Goal: Use online tool/utility

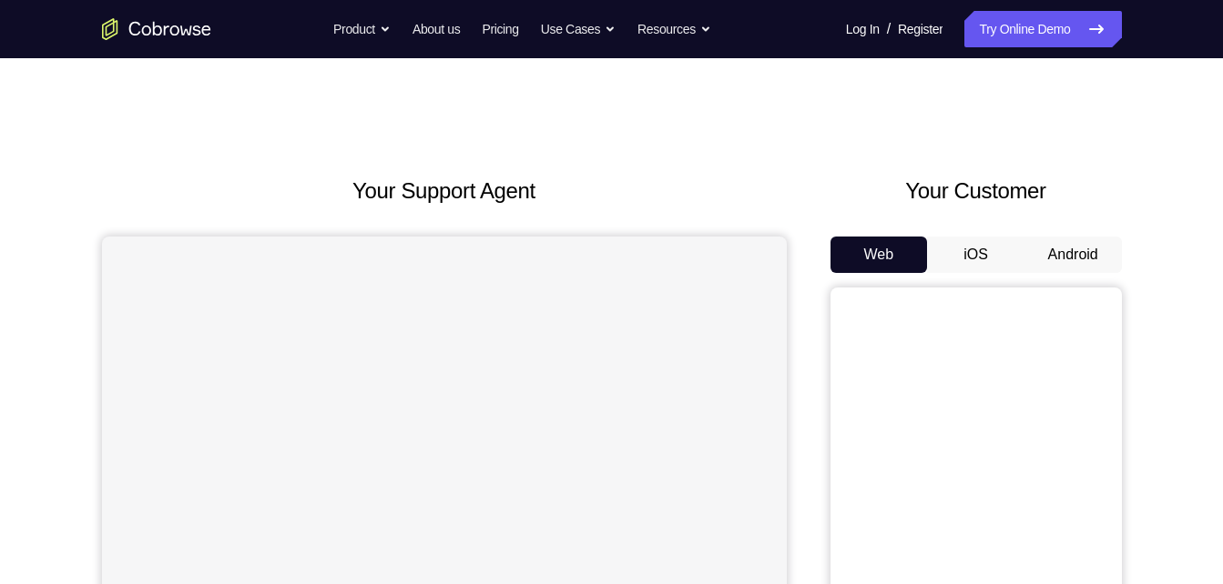
click at [1085, 266] on button "Android" at bounding box center [1072, 255] width 97 height 36
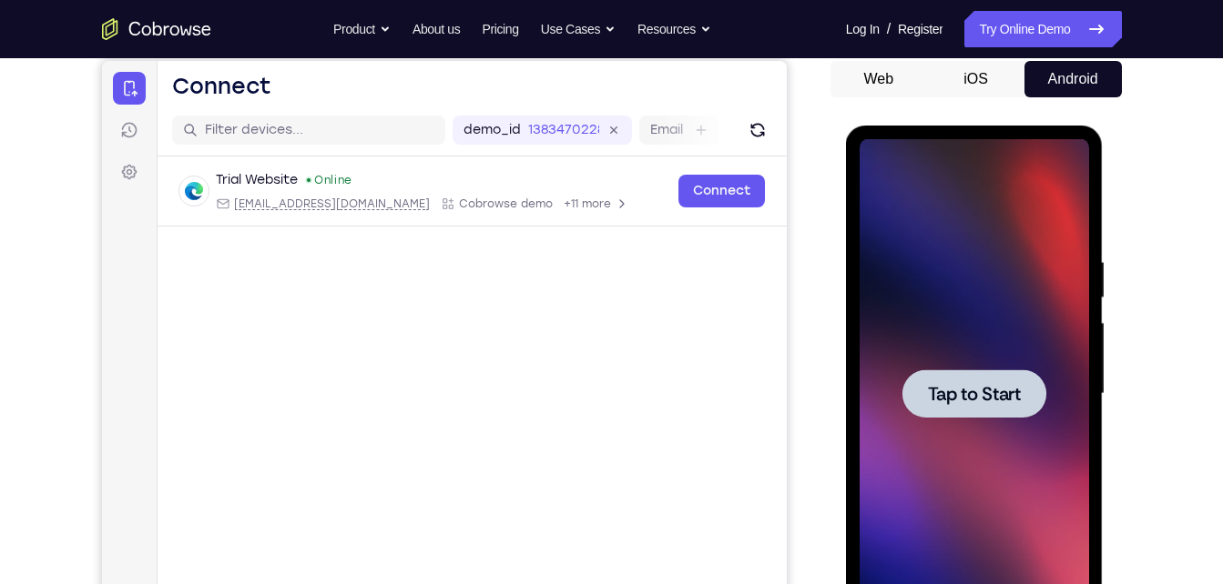
click at [770, 135] on button "Refresh" at bounding box center [756, 130] width 29 height 29
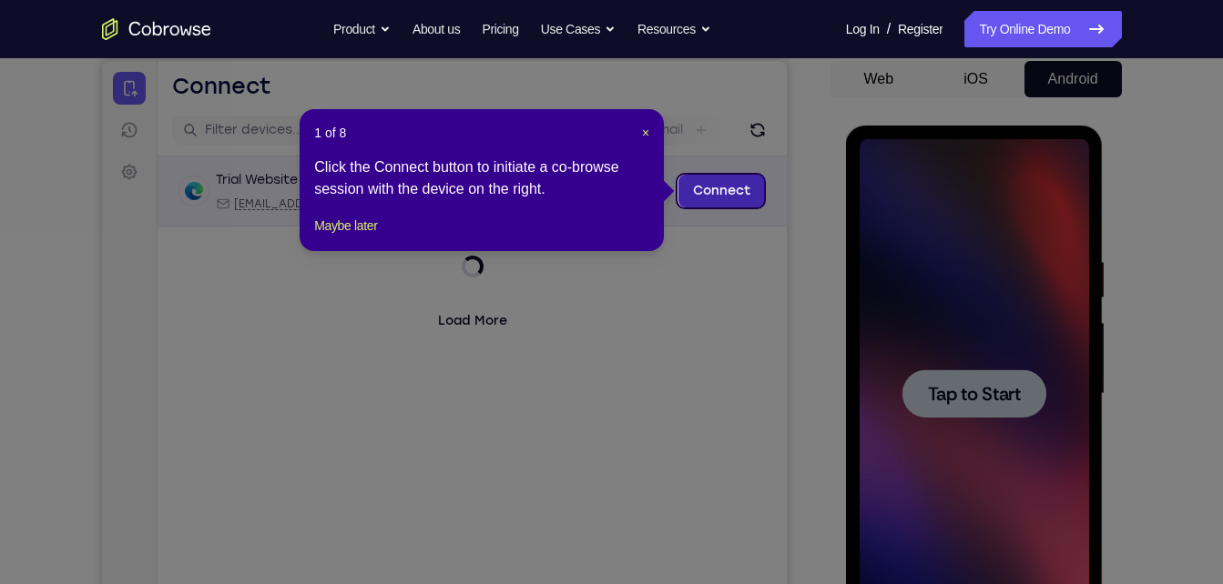
click at [722, 186] on link "Connect" at bounding box center [720, 191] width 86 height 33
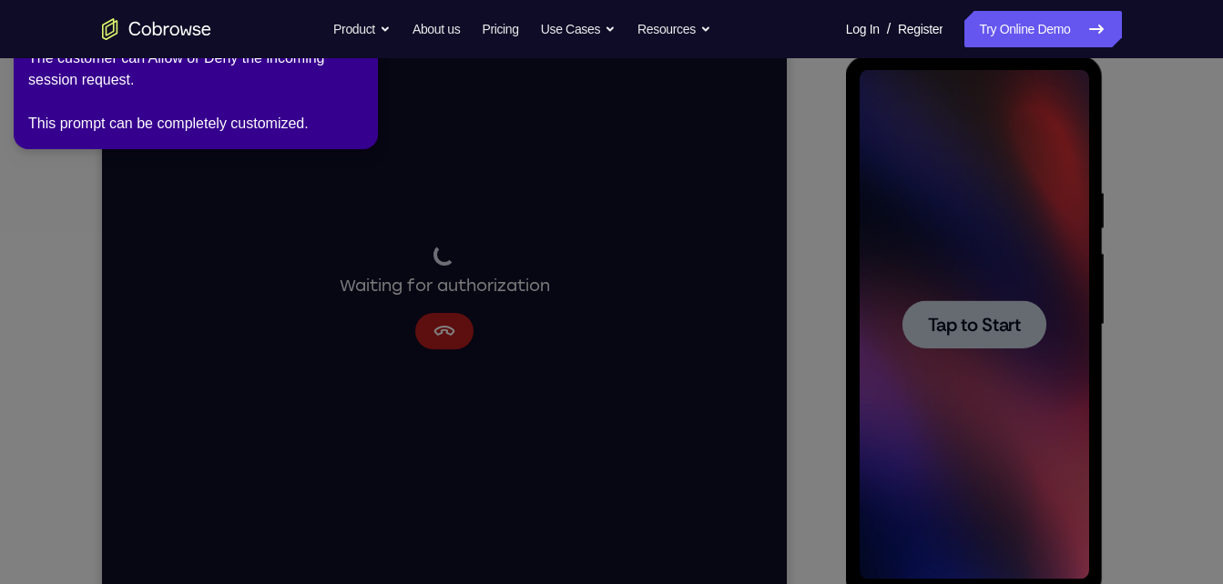
scroll to position [246, 0]
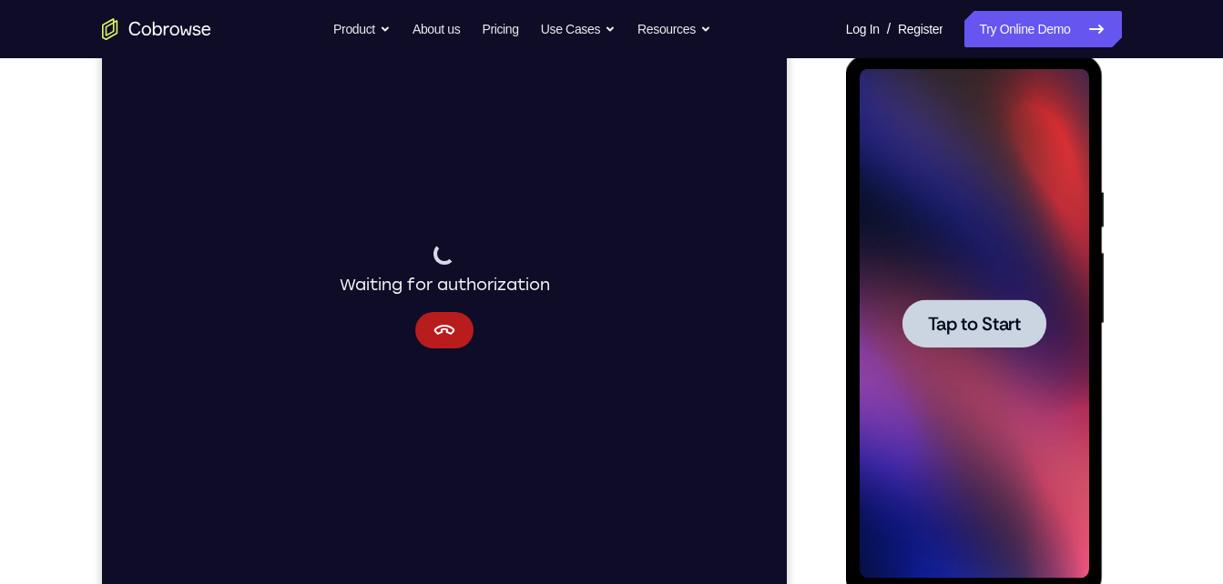
click at [1002, 341] on div at bounding box center [974, 324] width 144 height 48
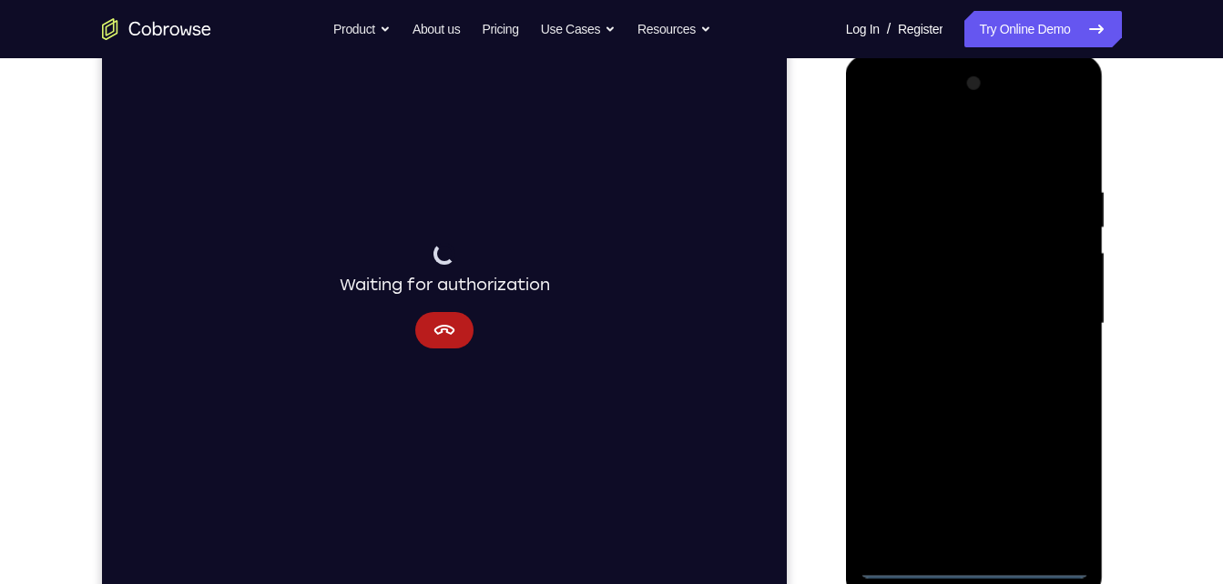
click at [982, 566] on div at bounding box center [973, 324] width 229 height 510
click at [1057, 496] on div at bounding box center [973, 324] width 229 height 510
click at [944, 147] on div at bounding box center [973, 324] width 229 height 510
click at [1059, 321] on div at bounding box center [973, 324] width 229 height 510
click at [954, 358] on div at bounding box center [973, 324] width 229 height 510
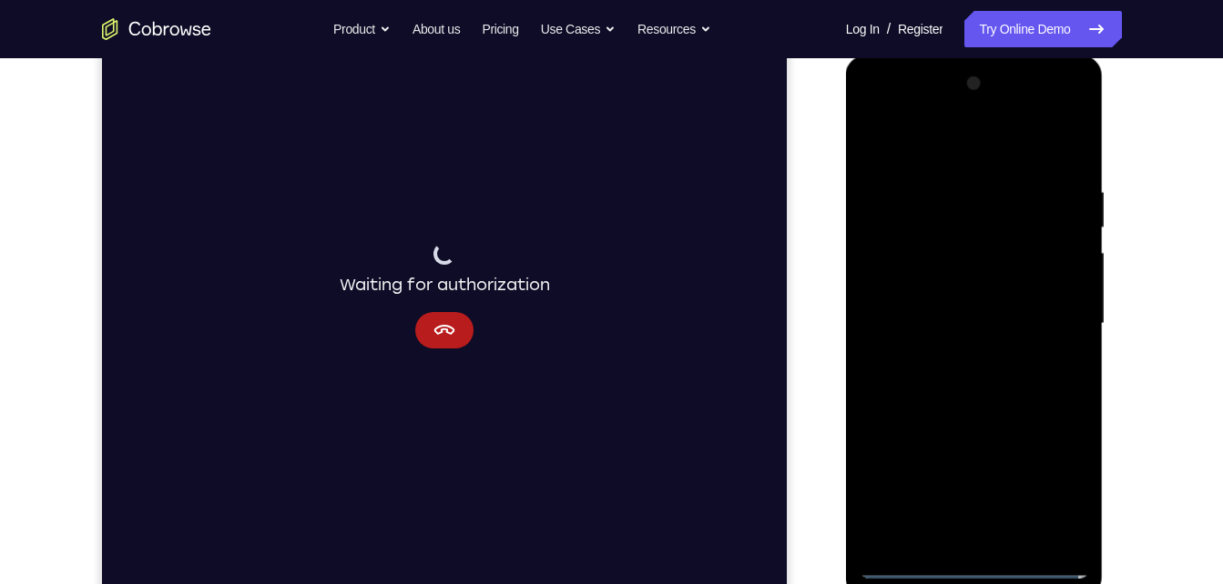
click at [965, 286] on div at bounding box center [973, 324] width 229 height 510
click at [953, 311] on div at bounding box center [973, 324] width 229 height 510
click at [949, 350] on div at bounding box center [973, 324] width 229 height 510
click at [977, 286] on div at bounding box center [973, 324] width 229 height 510
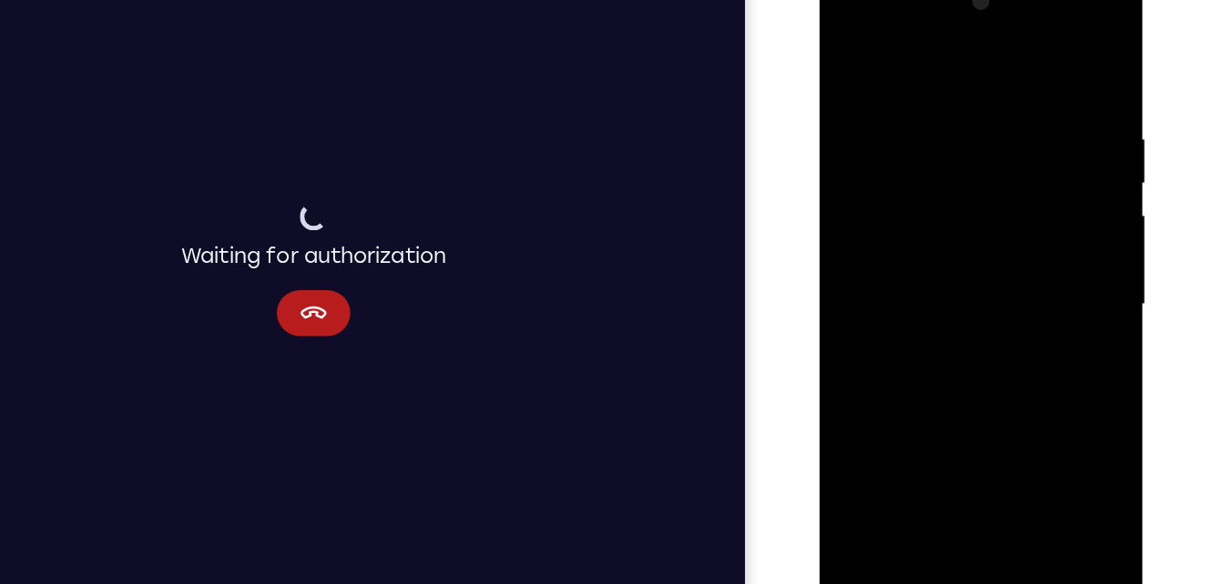
click at [928, 90] on div at bounding box center [947, 236] width 229 height 510
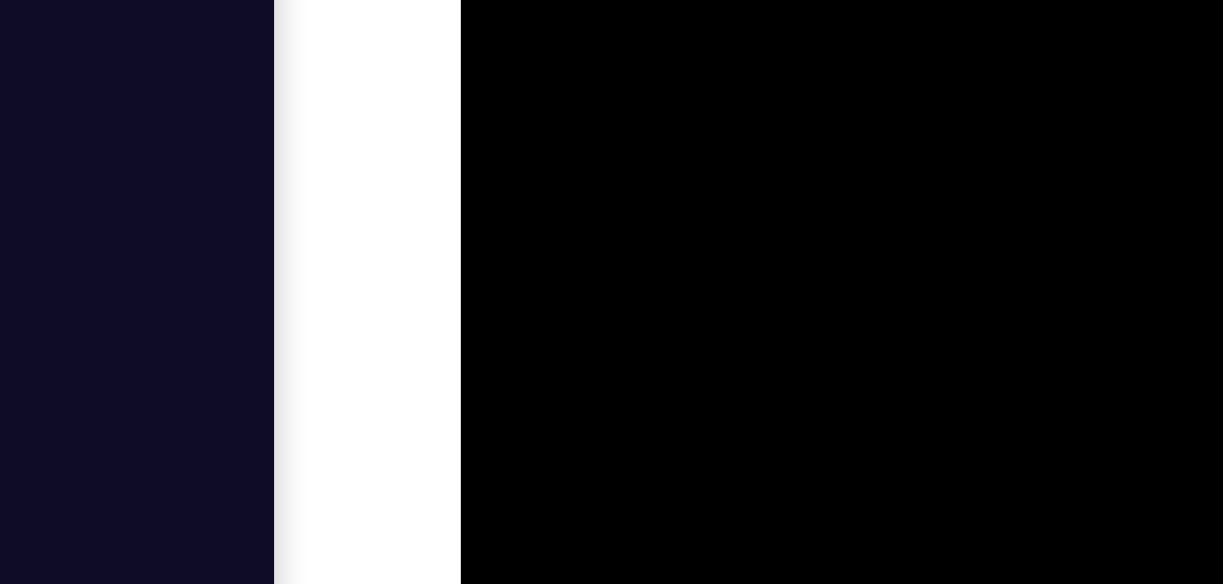
click at [684, 0] on div at bounding box center [588, 134] width 229 height 510
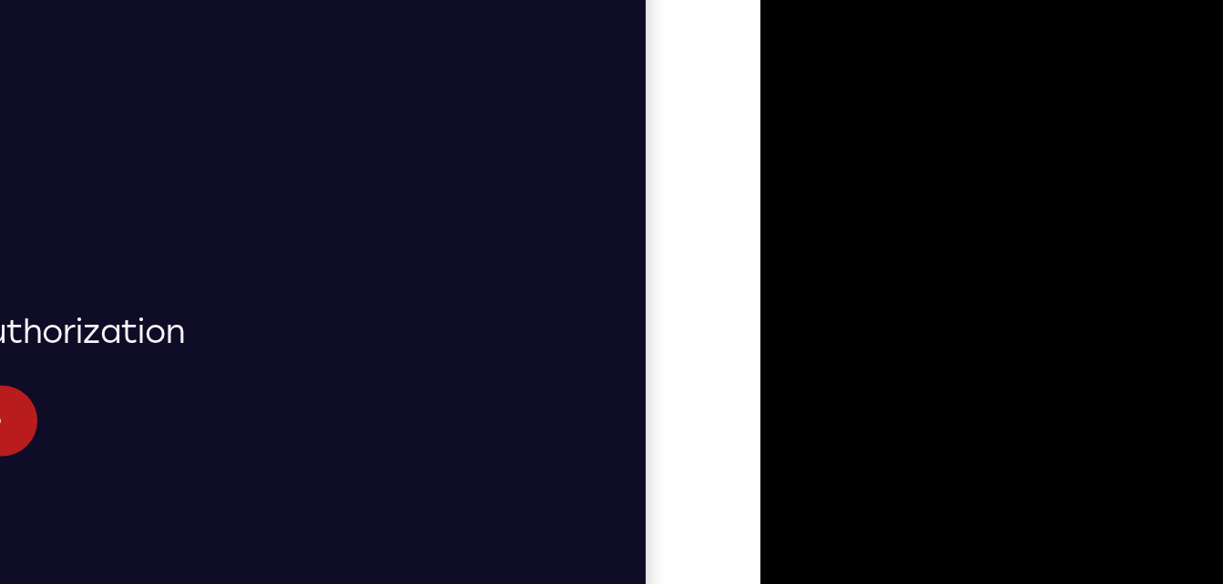
click at [921, 11] on div at bounding box center [888, 156] width 229 height 510
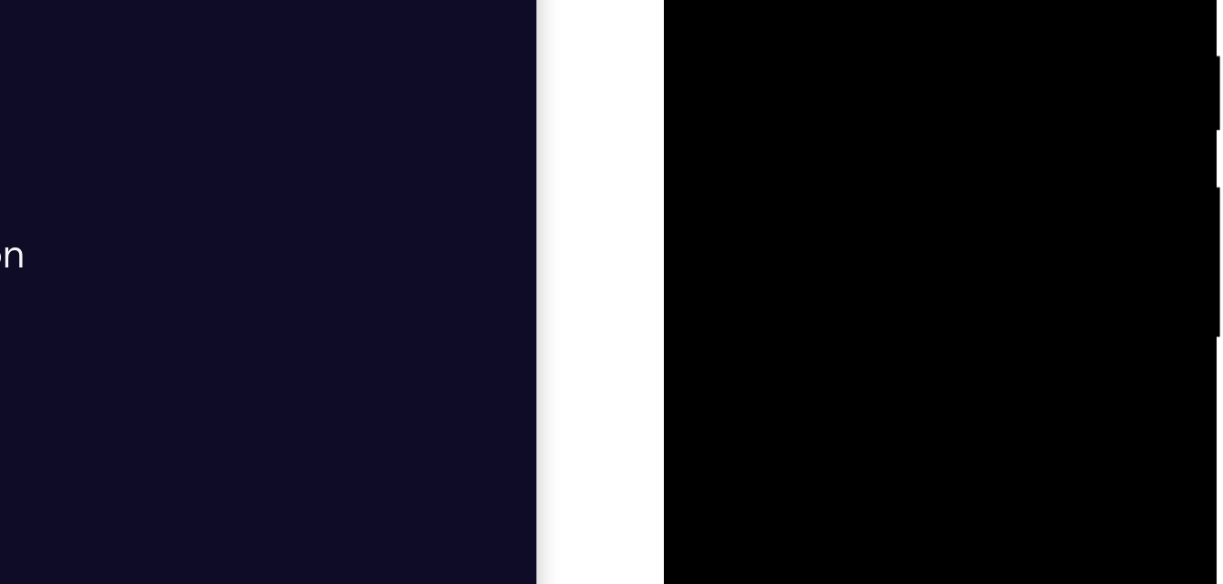
click at [763, 0] on div at bounding box center [791, 29] width 229 height 510
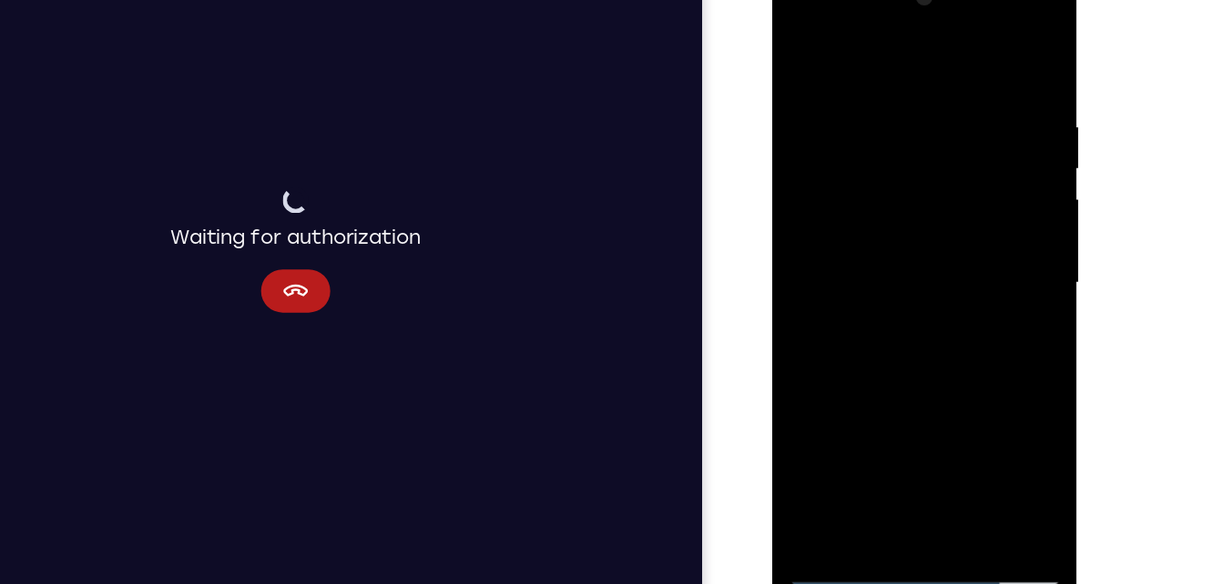
scroll to position [244, 0]
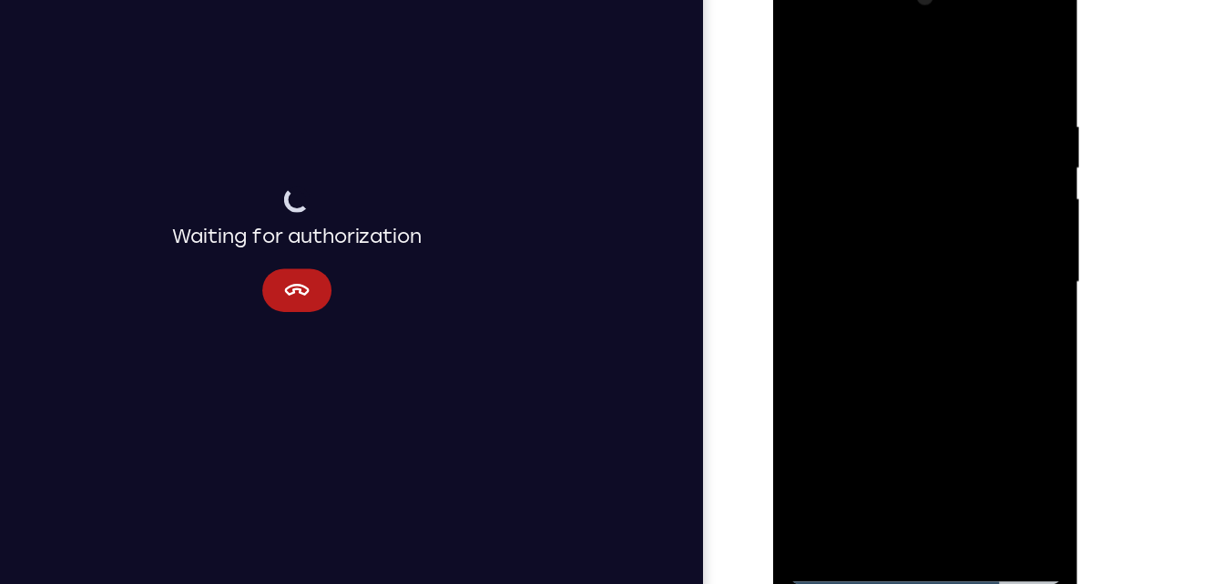
click at [994, 114] on div at bounding box center [901, 233] width 229 height 510
click at [994, 112] on div at bounding box center [901, 233] width 229 height 510
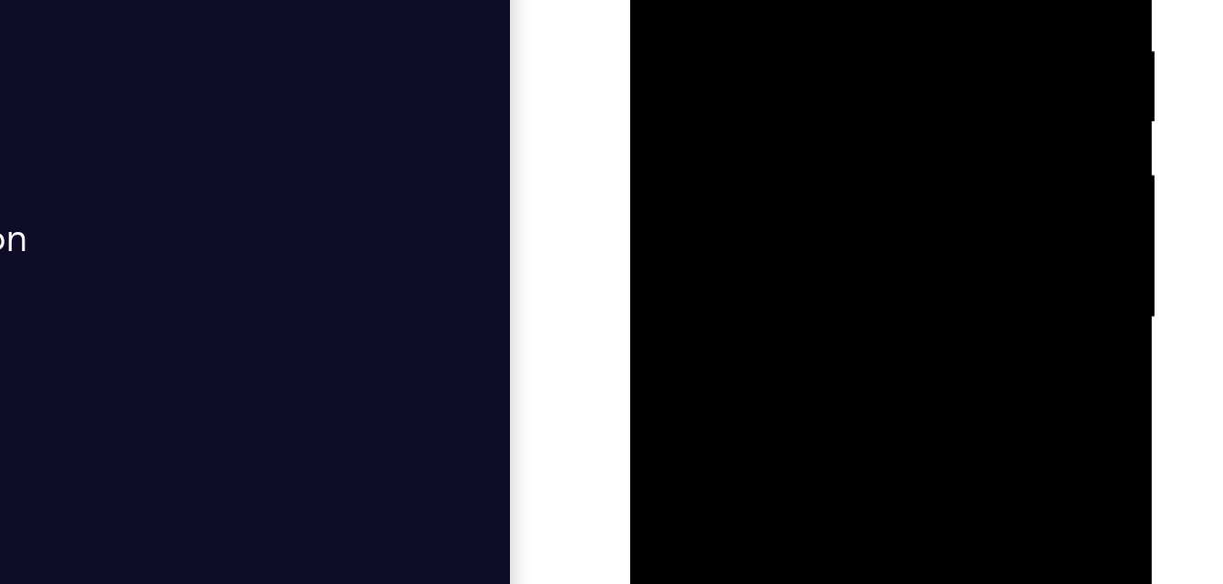
click at [841, 0] on div at bounding box center [759, 41] width 229 height 510
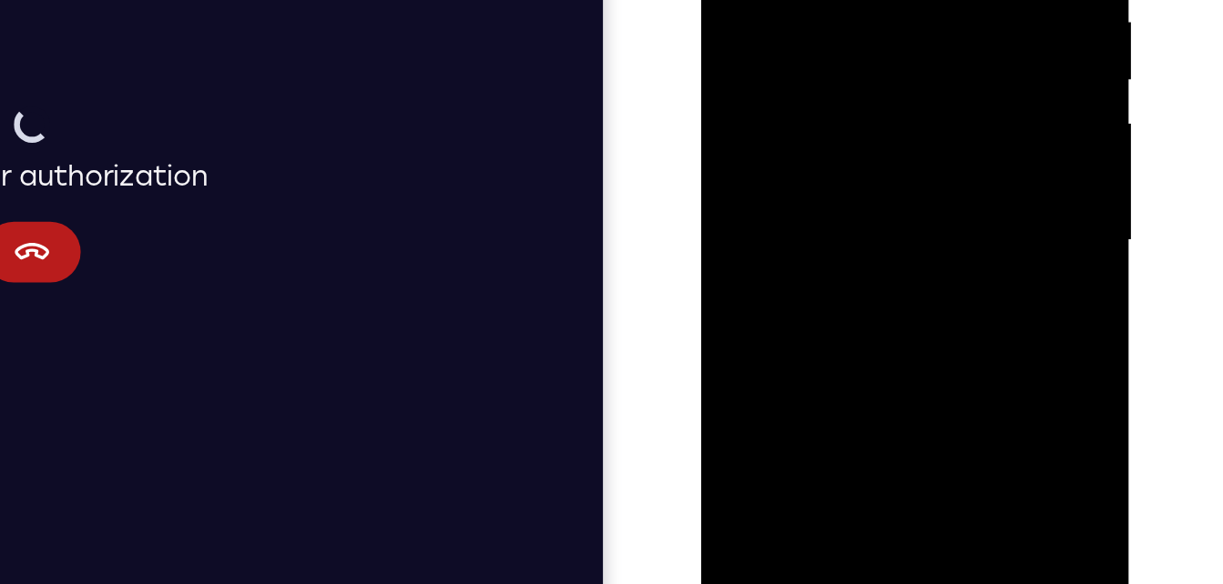
drag, startPoint x: 891, startPoint y: -49, endPoint x: 725, endPoint y: 32, distance: 185.3
click at [725, 32] on div at bounding box center [829, 63] width 229 height 510
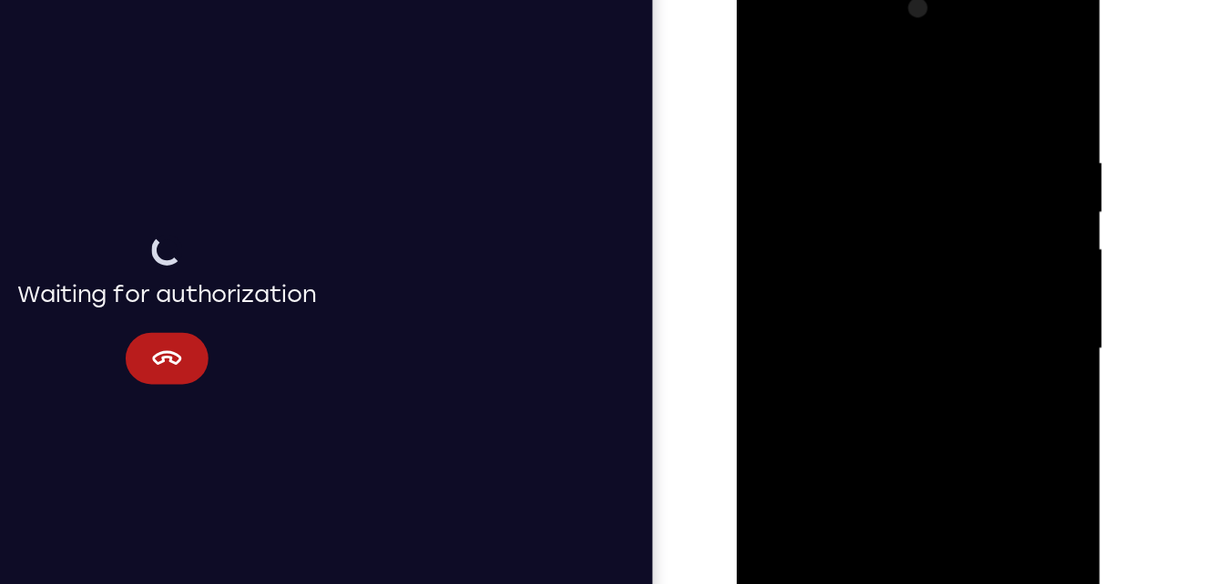
click at [958, 60] on div at bounding box center [863, 238] width 229 height 510
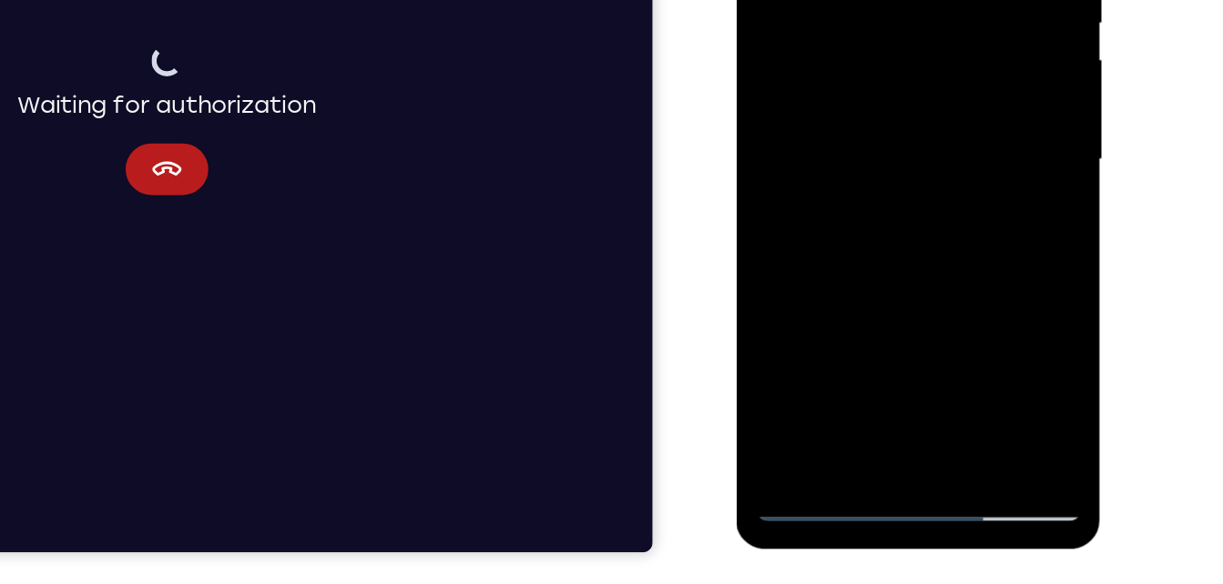
scroll to position [289, 0]
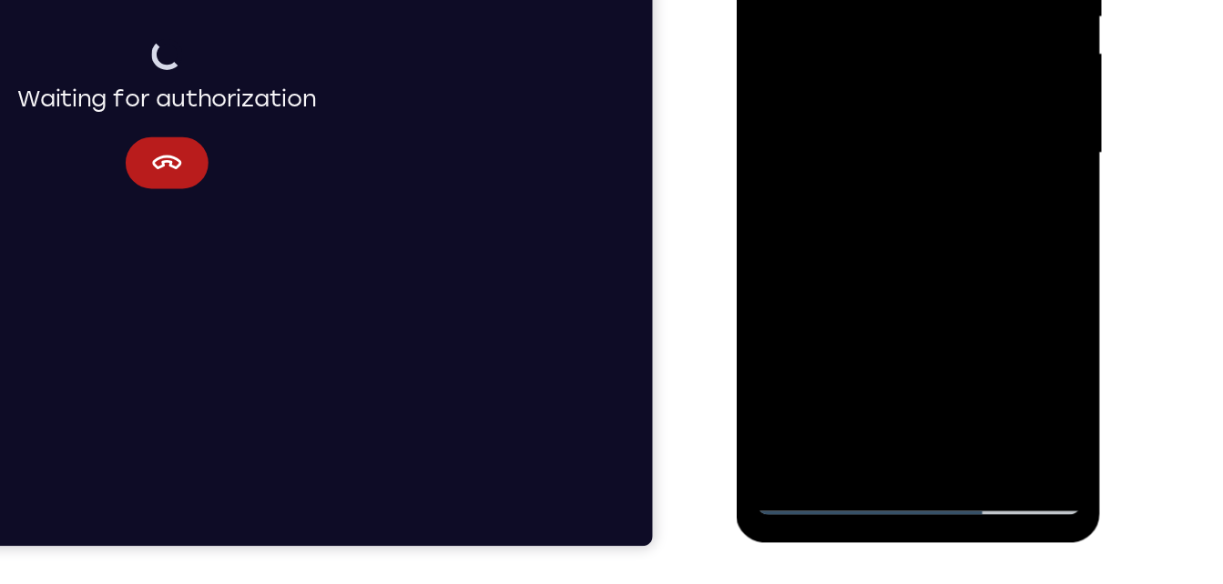
click at [909, 259] on div at bounding box center [863, 42] width 229 height 510
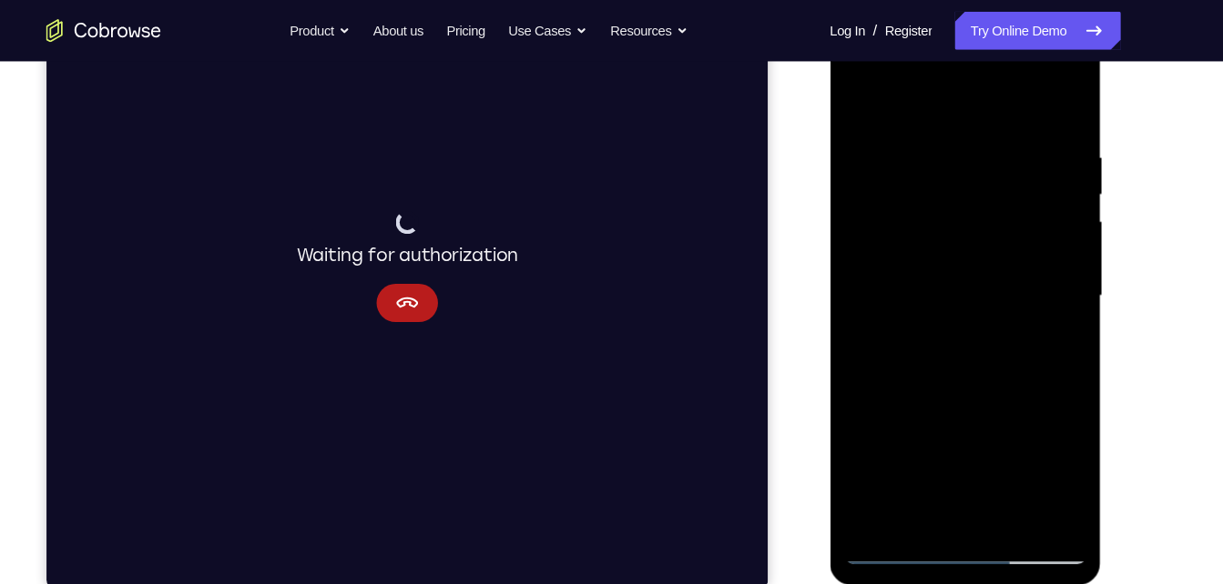
click at [978, 374] on div at bounding box center [957, 281] width 229 height 510
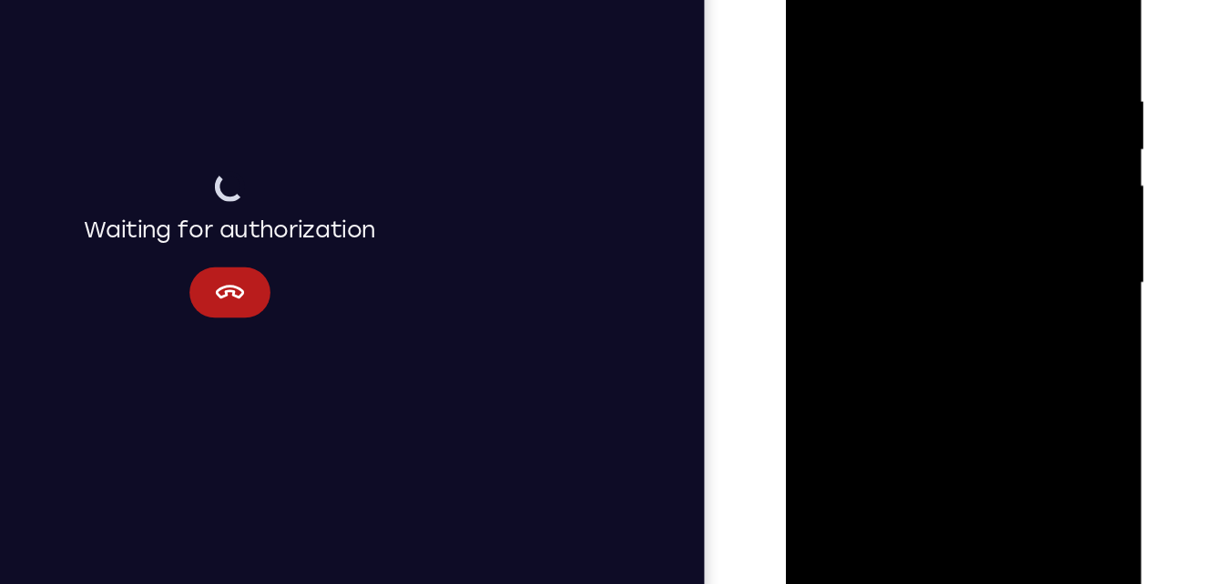
click at [819, 0] on div at bounding box center [913, 180] width 229 height 510
drag, startPoint x: 949, startPoint y: 350, endPoint x: 970, endPoint y: 430, distance: 82.8
click at [970, 430] on div at bounding box center [913, 180] width 229 height 510
click at [880, 38] on div at bounding box center [913, 180] width 229 height 510
click at [1007, 5] on div at bounding box center [913, 180] width 229 height 510
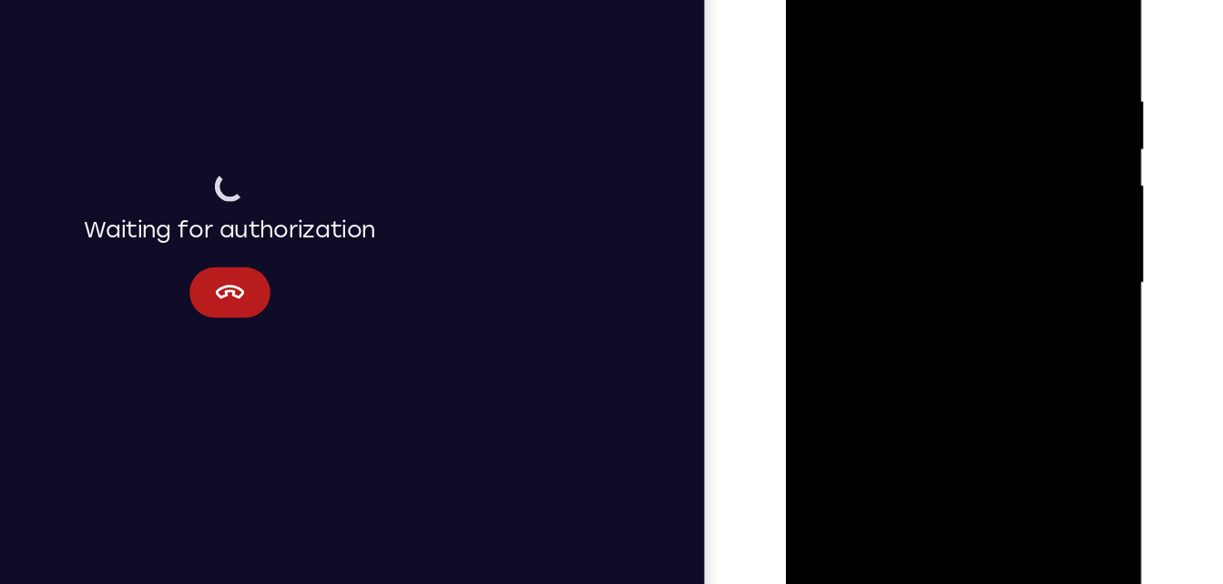
drag, startPoint x: 932, startPoint y: 92, endPoint x: 949, endPoint y: 396, distance: 304.5
click at [949, 399] on div at bounding box center [913, 180] width 229 height 510
click at [938, 41] on div at bounding box center [913, 180] width 229 height 510
click at [959, 39] on div at bounding box center [913, 180] width 229 height 510
click at [820, 166] on div at bounding box center [913, 180] width 229 height 510
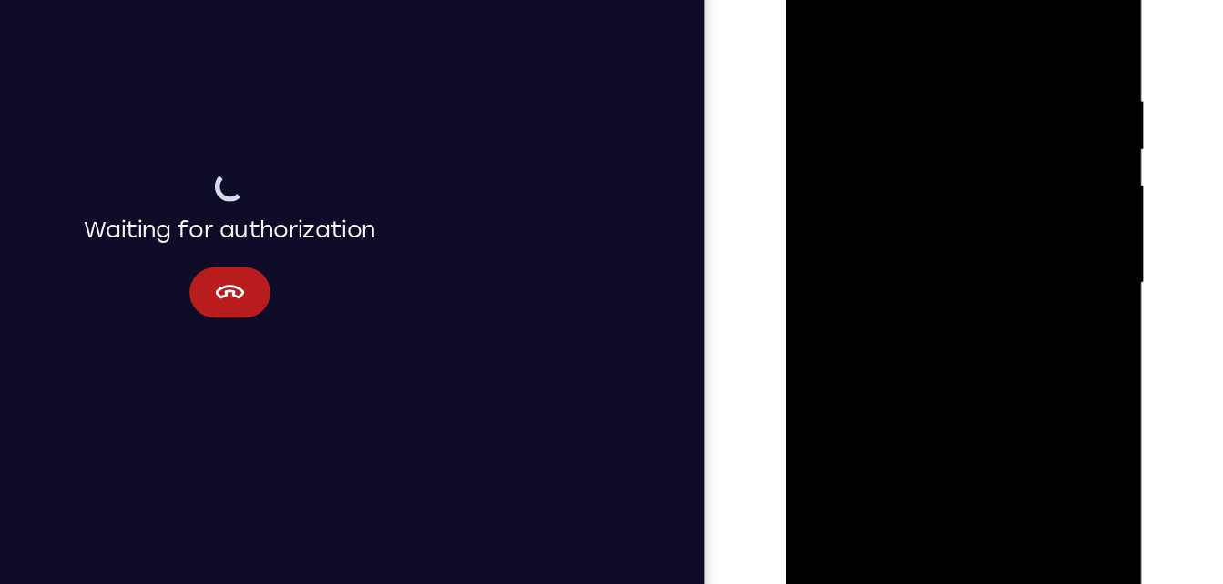
click at [809, 149] on div at bounding box center [913, 180] width 229 height 510
drag, startPoint x: 848, startPoint y: 141, endPoint x: 1955, endPoint y: 188, distance: 1108.0
click at [1045, 176] on html "Online web based iOS Simulators and Android Emulators. Run iPhone, iPad, Mobile…" at bounding box center [915, 185] width 259 height 546
click at [1011, 60] on div at bounding box center [913, 180] width 229 height 510
click at [1006, 8] on div at bounding box center [913, 180] width 229 height 510
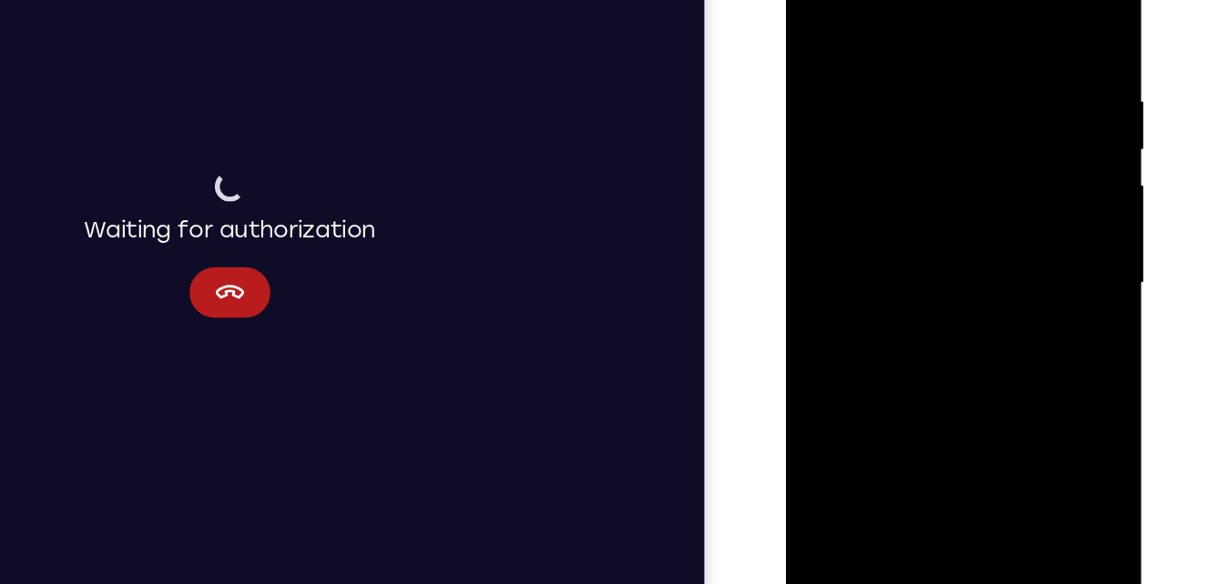
drag, startPoint x: 978, startPoint y: 47, endPoint x: 918, endPoint y: 381, distance: 338.6
click at [918, 381] on div at bounding box center [913, 180] width 229 height 510
click at [884, 41] on div at bounding box center [913, 180] width 229 height 510
click at [1010, 4] on div at bounding box center [913, 180] width 229 height 510
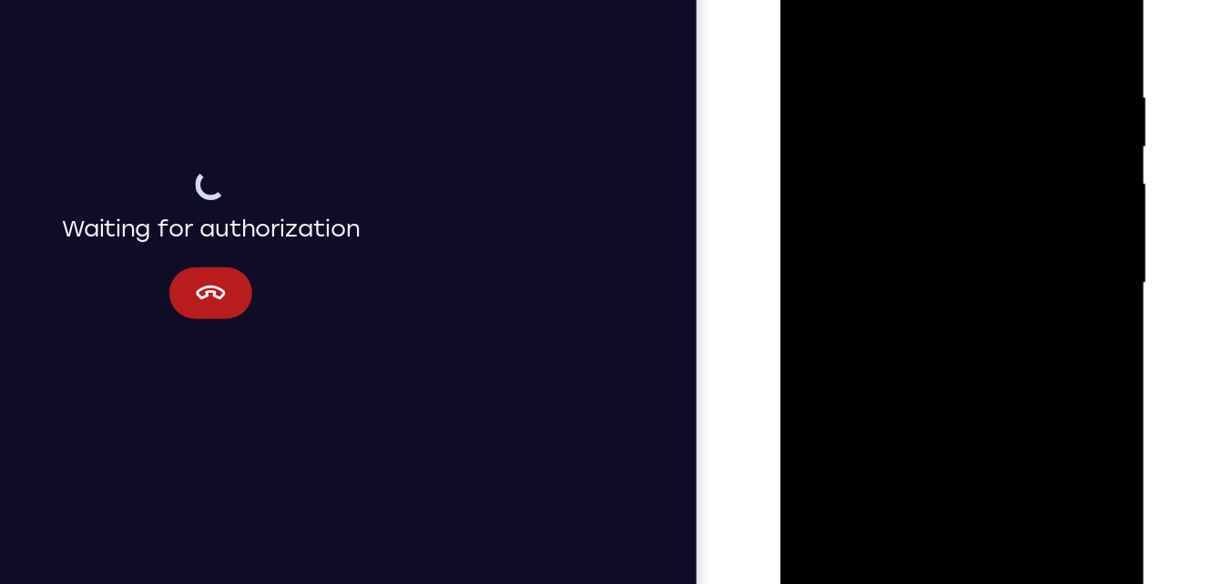
click at [999, 0] on div at bounding box center [907, 172] width 229 height 510
drag, startPoint x: 947, startPoint y: 40, endPoint x: 954, endPoint y: 365, distance: 325.1
click at [954, 365] on div at bounding box center [907, 172] width 229 height 510
drag, startPoint x: 931, startPoint y: 85, endPoint x: 923, endPoint y: 385, distance: 300.5
click at [923, 385] on div at bounding box center [907, 172] width 229 height 510
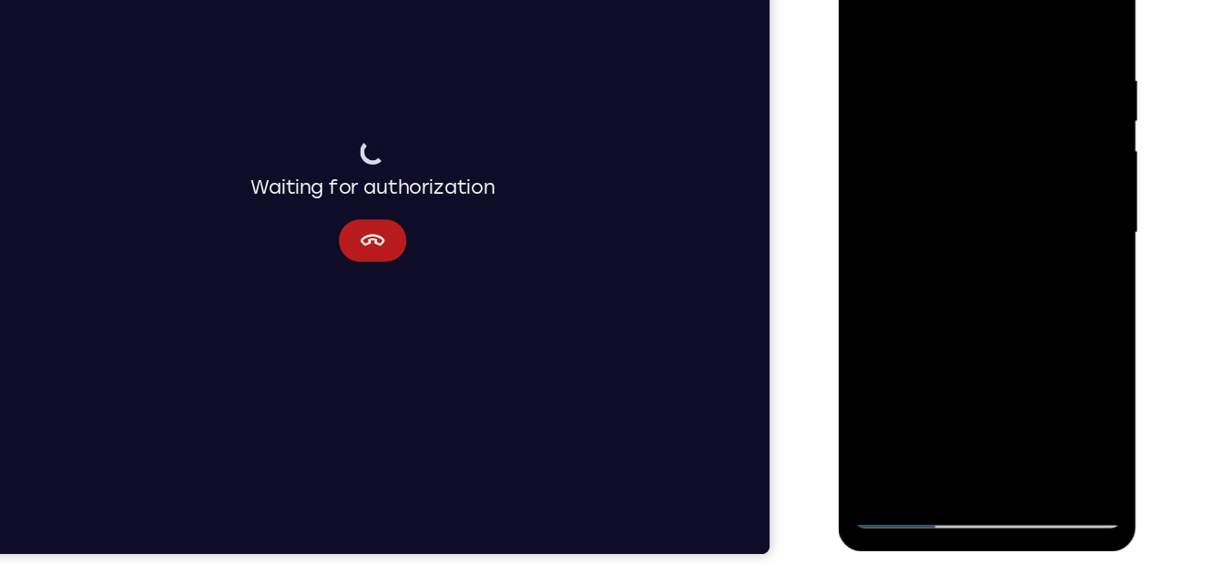
click at [1072, 6] on div at bounding box center [966, 191] width 229 height 510
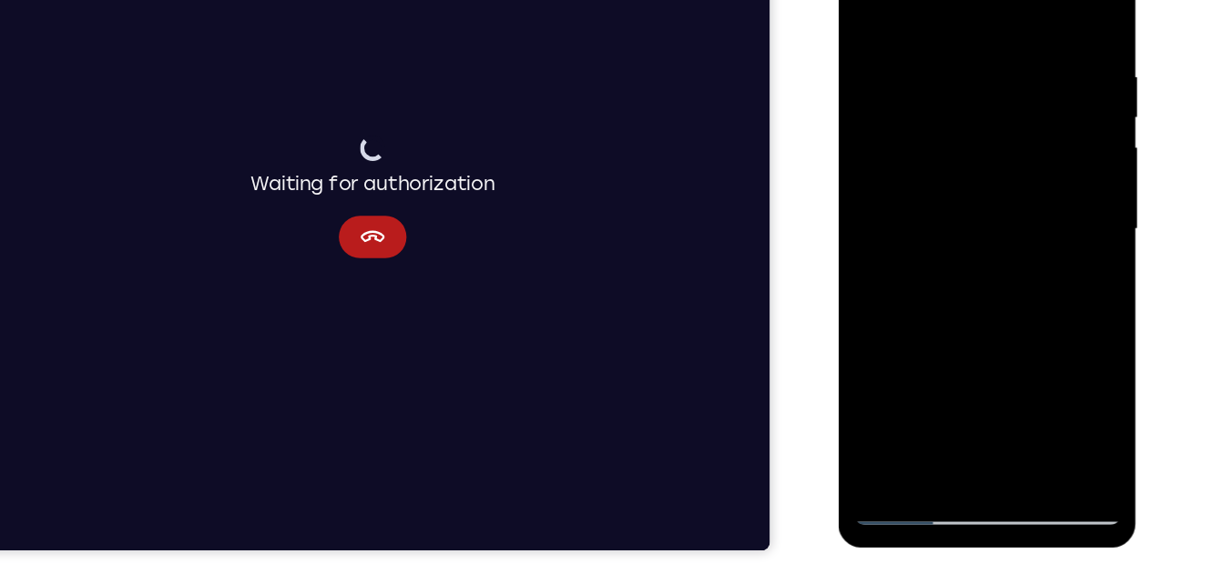
scroll to position [289, 0]
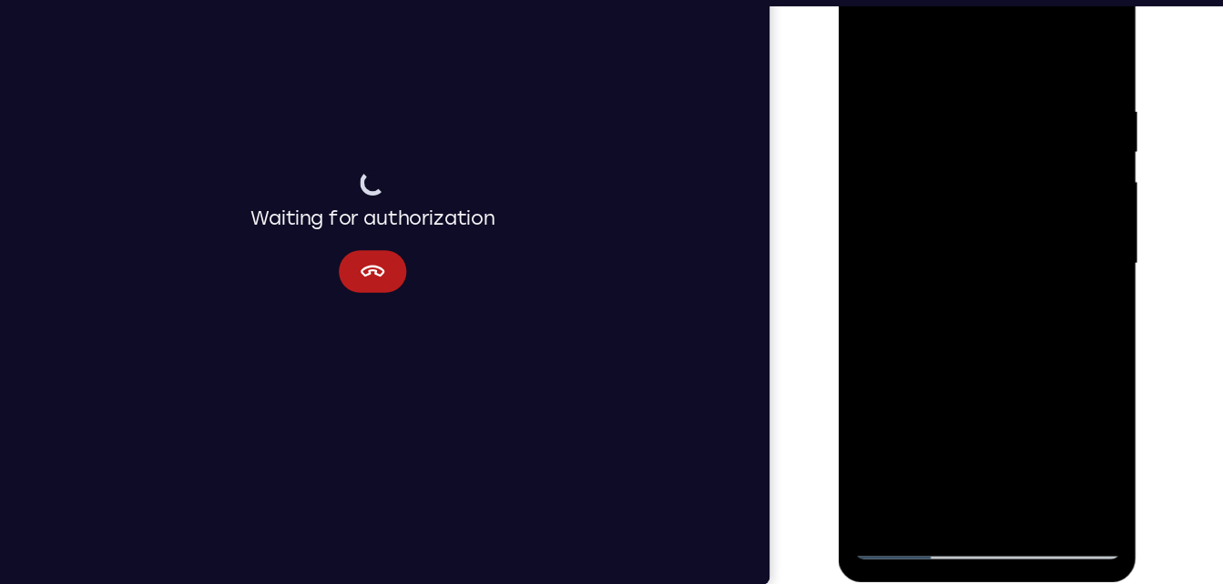
click at [1069, 36] on div at bounding box center [966, 221] width 229 height 510
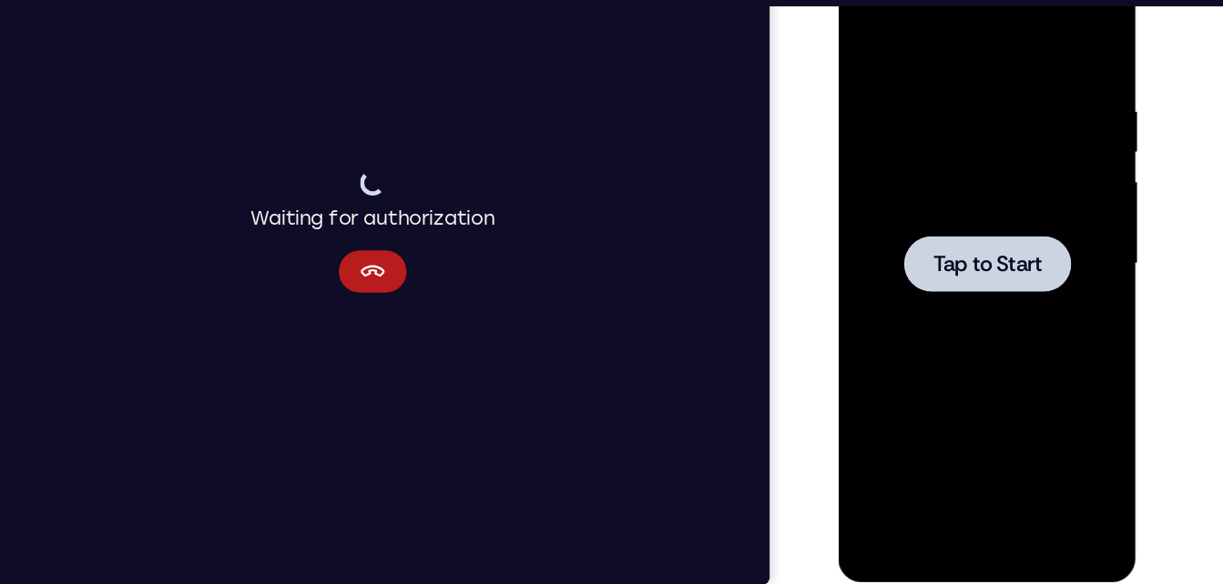
click at [929, 212] on span "Tap to Start" at bounding box center [966, 221] width 93 height 18
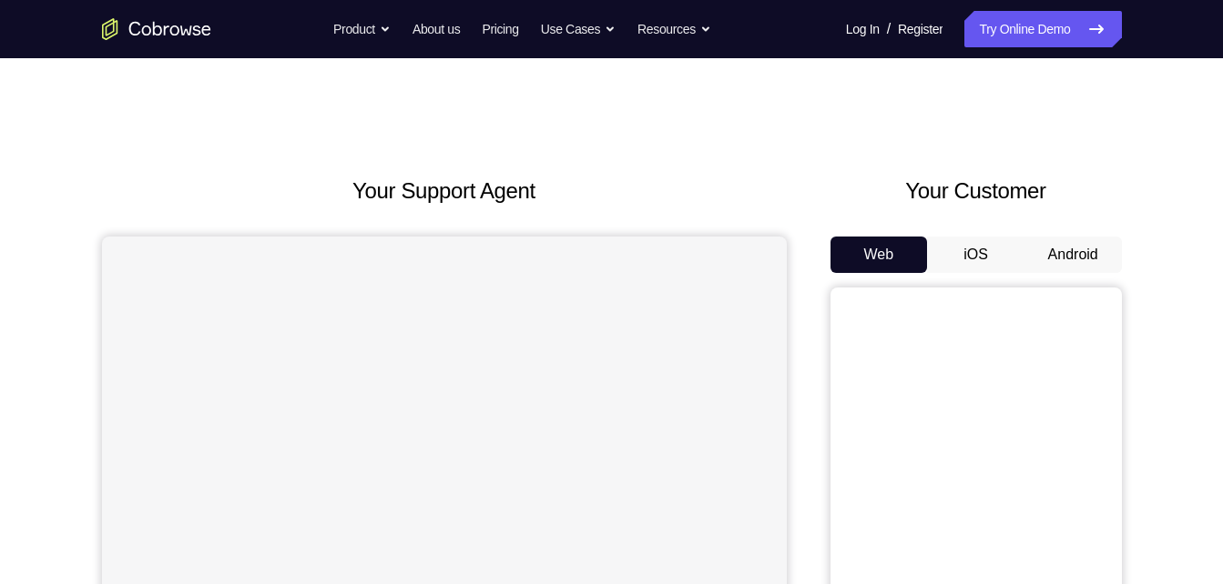
click at [1082, 258] on button "Android" at bounding box center [1072, 255] width 97 height 36
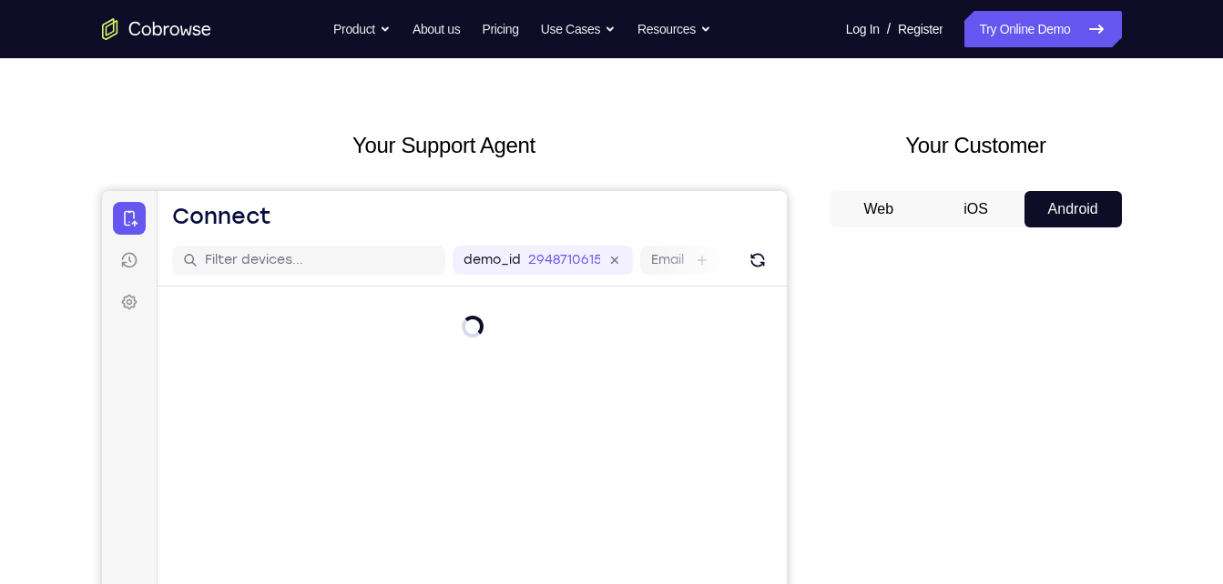
scroll to position [46, 0]
click at [758, 255] on icon "Refresh" at bounding box center [757, 259] width 20 height 20
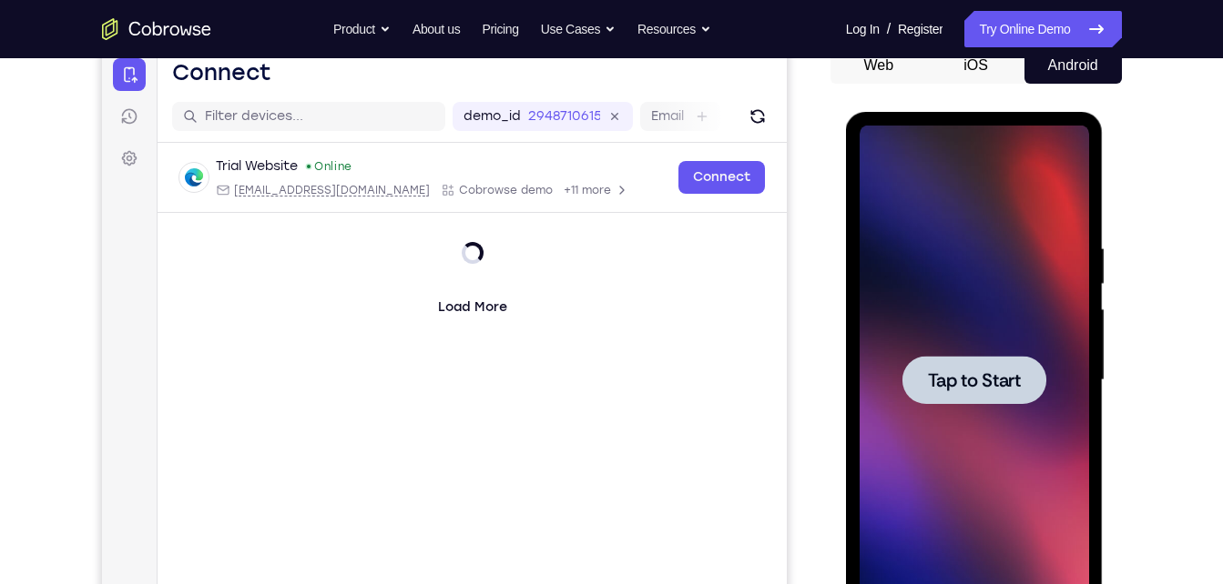
scroll to position [190, 0]
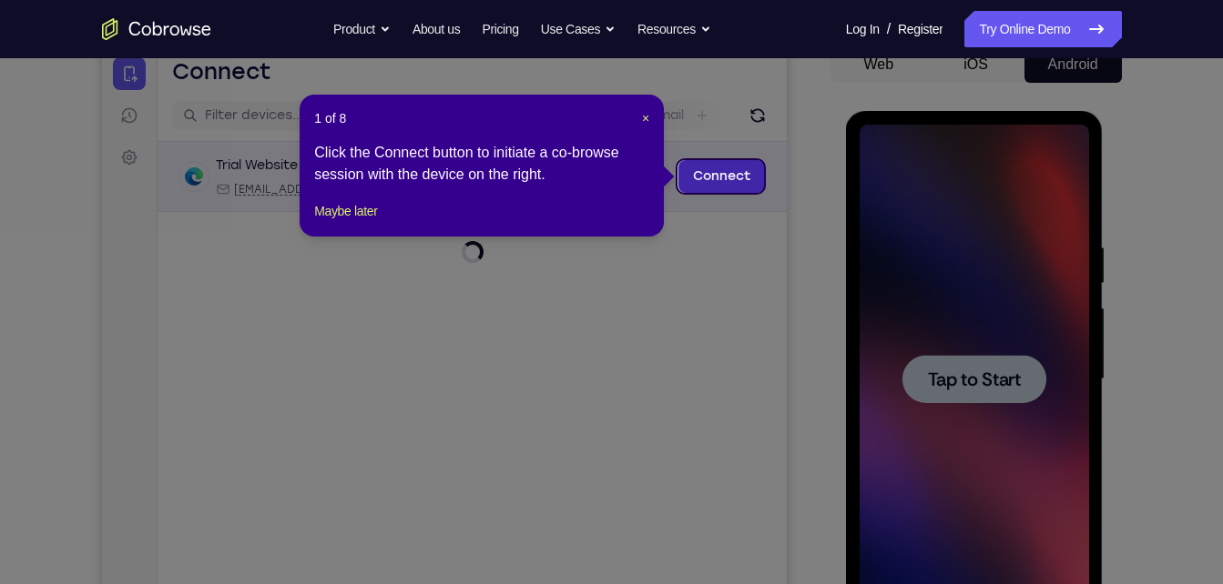
click at [715, 172] on link "Connect" at bounding box center [720, 176] width 86 height 33
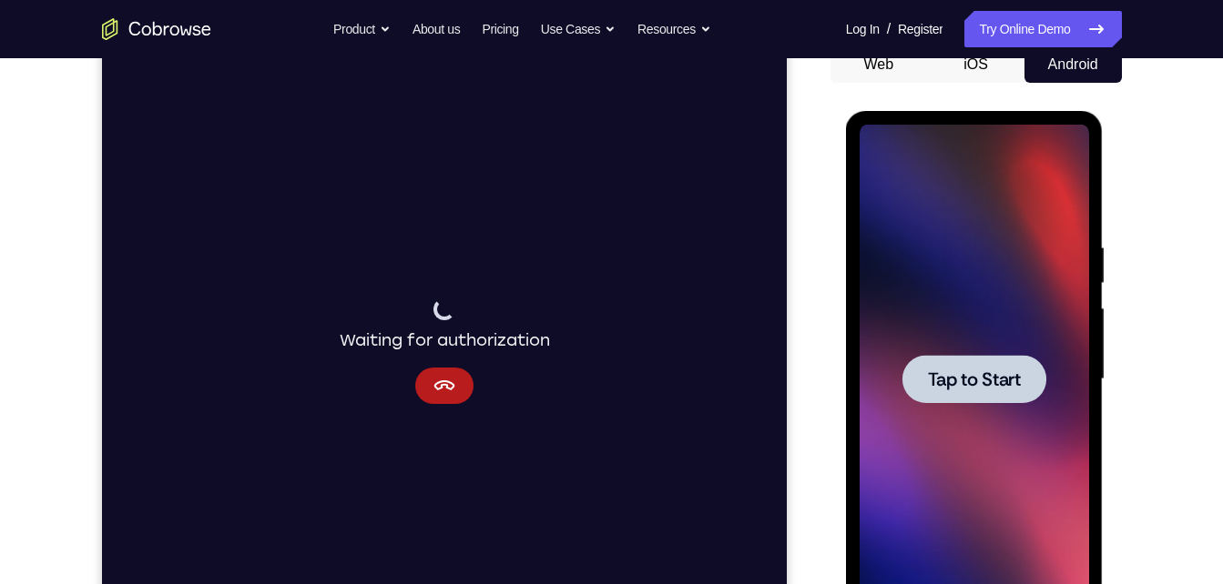
click at [992, 373] on span "Tap to Start" at bounding box center [974, 380] width 93 height 18
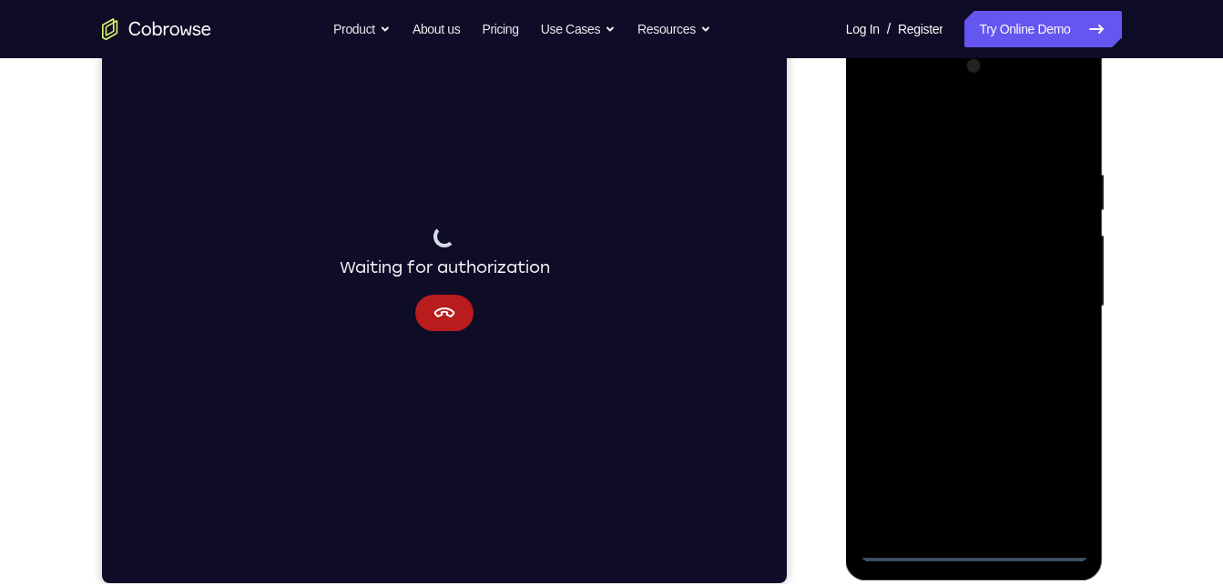
scroll to position [264, 0]
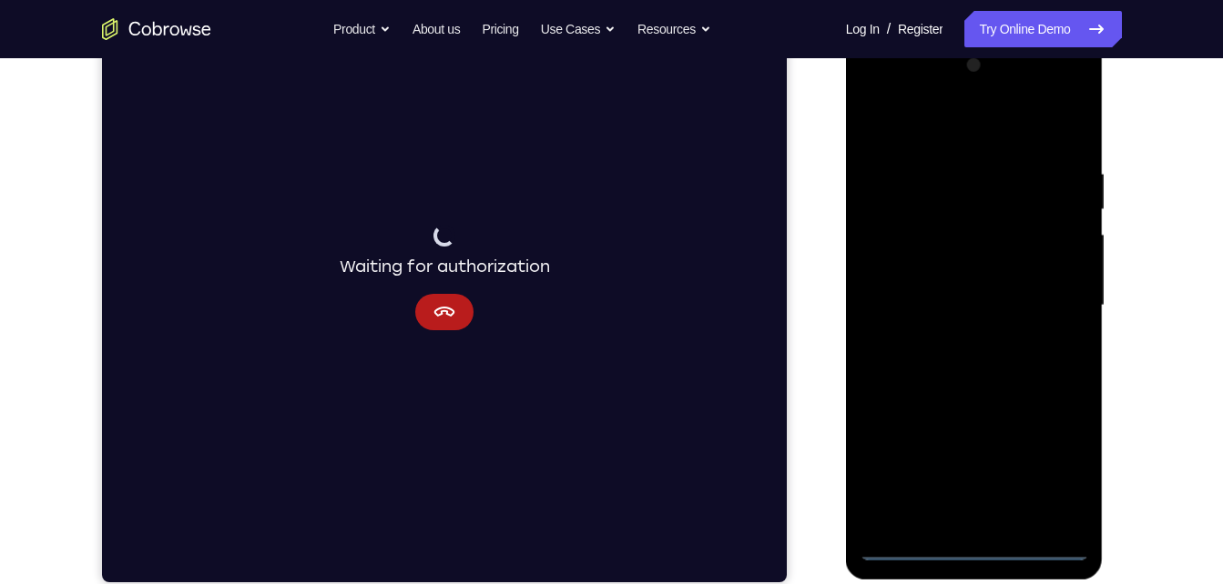
click at [985, 546] on div at bounding box center [973, 306] width 229 height 510
click at [1067, 476] on div at bounding box center [973, 306] width 229 height 510
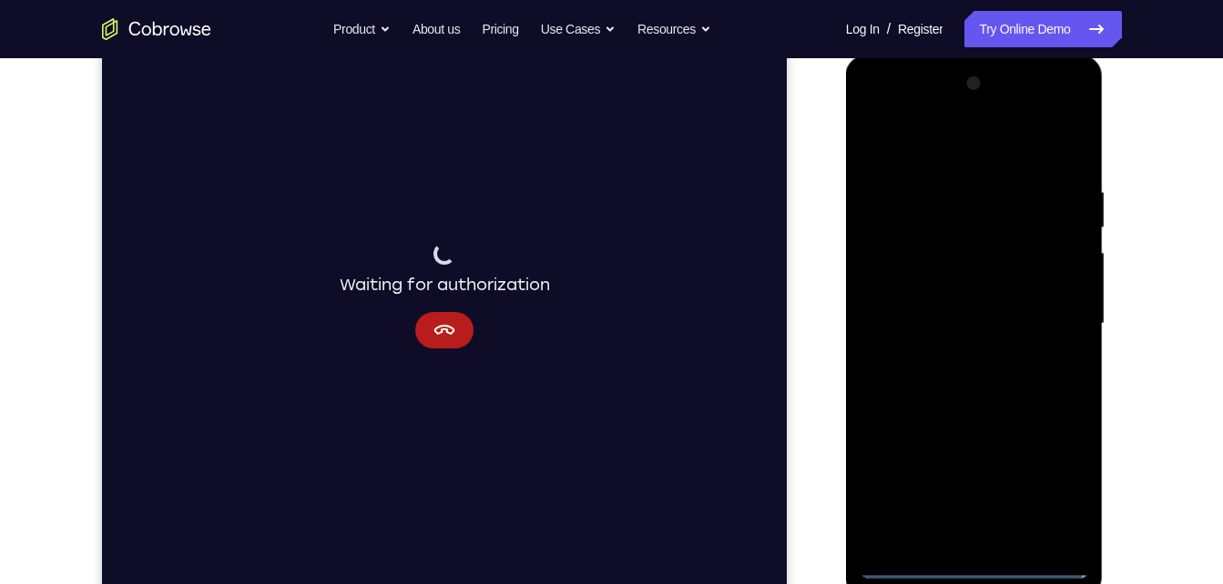
scroll to position [245, 0]
click at [1058, 489] on div at bounding box center [973, 325] width 229 height 510
click at [937, 137] on div at bounding box center [973, 325] width 229 height 510
click at [1058, 316] on div at bounding box center [973, 325] width 229 height 510
click at [950, 361] on div at bounding box center [973, 325] width 229 height 510
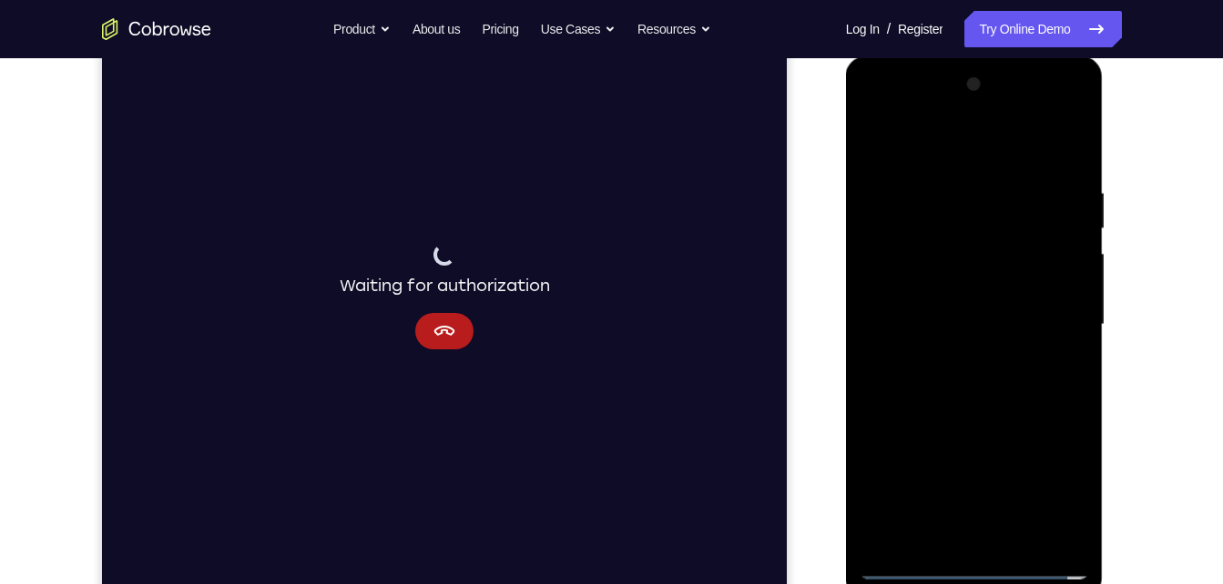
click at [963, 312] on div at bounding box center [973, 325] width 229 height 510
click at [976, 292] on div at bounding box center [973, 325] width 229 height 510
click at [1067, 287] on div at bounding box center [973, 325] width 229 height 510
click at [1016, 328] on div at bounding box center [973, 325] width 229 height 510
click at [1002, 359] on div at bounding box center [973, 325] width 229 height 510
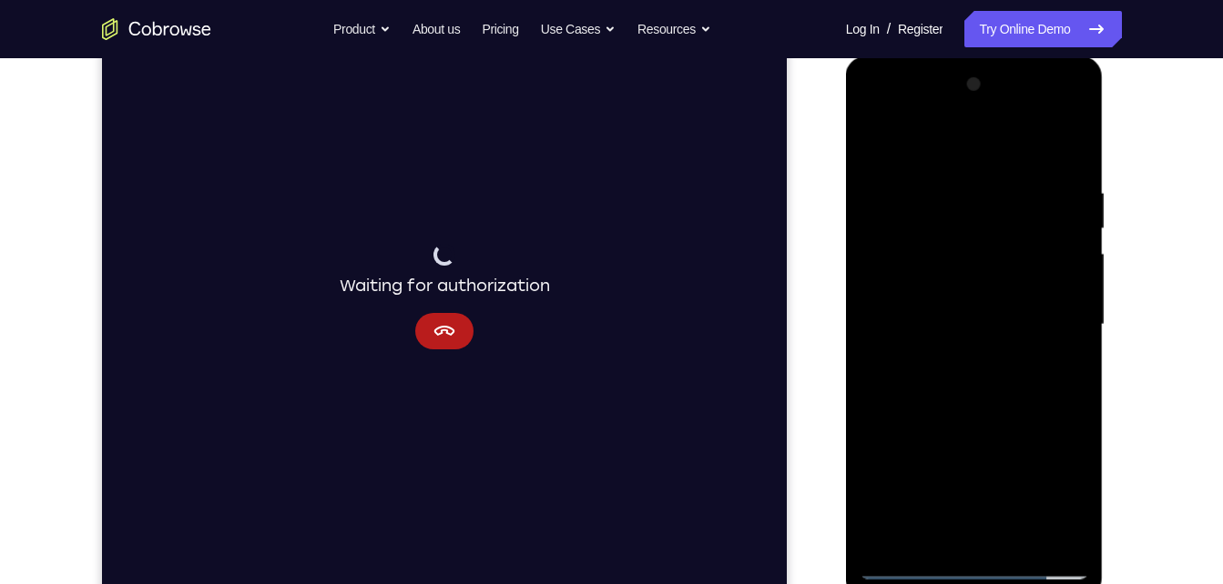
click at [1042, 375] on div at bounding box center [973, 325] width 229 height 510
click at [970, 408] on div at bounding box center [973, 325] width 229 height 510
drag, startPoint x: 1019, startPoint y: 247, endPoint x: 1053, endPoint y: 596, distance: 351.3
click at [1053, 584] on div at bounding box center [975, 327] width 258 height 543
drag, startPoint x: 994, startPoint y: 252, endPoint x: 1032, endPoint y: 625, distance: 374.3
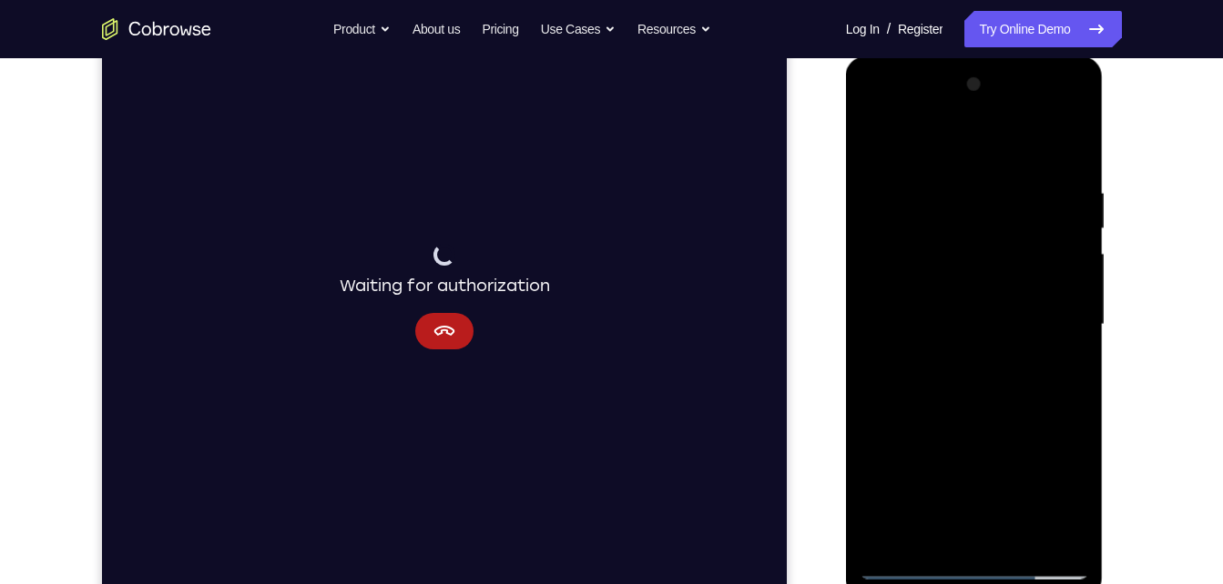
click at [1032, 584] on html "Online web based iOS Simulators and Android Emulators. Run iPhone, iPad, Mobile…" at bounding box center [975, 329] width 259 height 546
drag, startPoint x: 1001, startPoint y: 233, endPoint x: 981, endPoint y: 472, distance: 239.4
click at [981, 472] on div at bounding box center [973, 325] width 229 height 510
click at [964, 539] on div at bounding box center [973, 325] width 229 height 510
click at [1013, 541] on div at bounding box center [973, 325] width 229 height 510
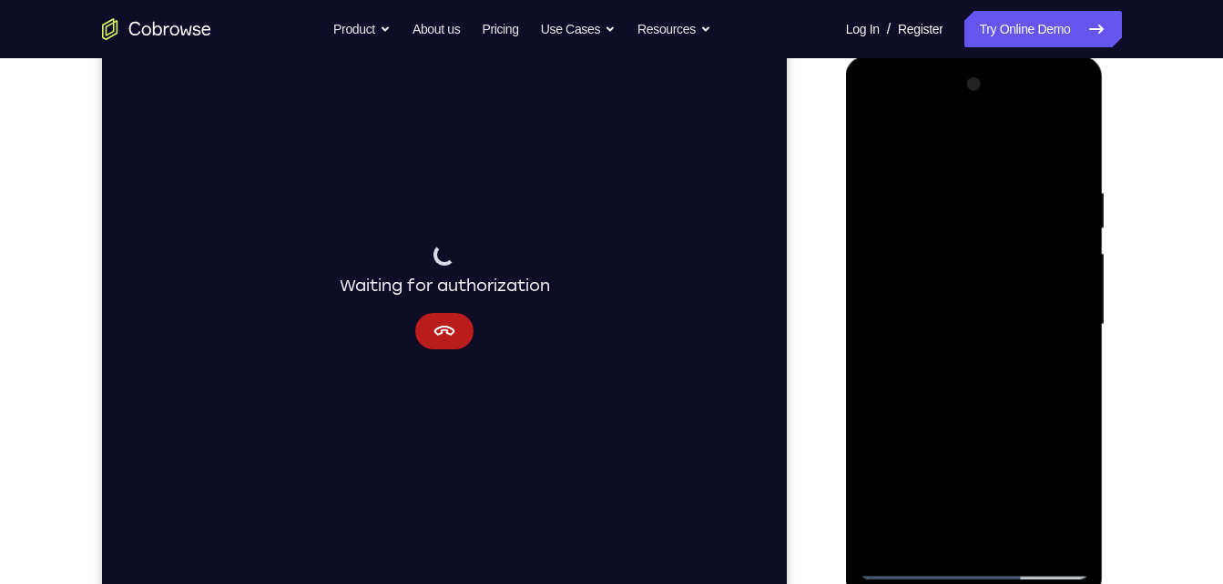
click at [1003, 424] on div at bounding box center [973, 325] width 229 height 510
click at [882, 137] on div at bounding box center [973, 325] width 229 height 510
click at [927, 541] on div at bounding box center [973, 325] width 229 height 510
click at [952, 144] on div at bounding box center [973, 325] width 229 height 510
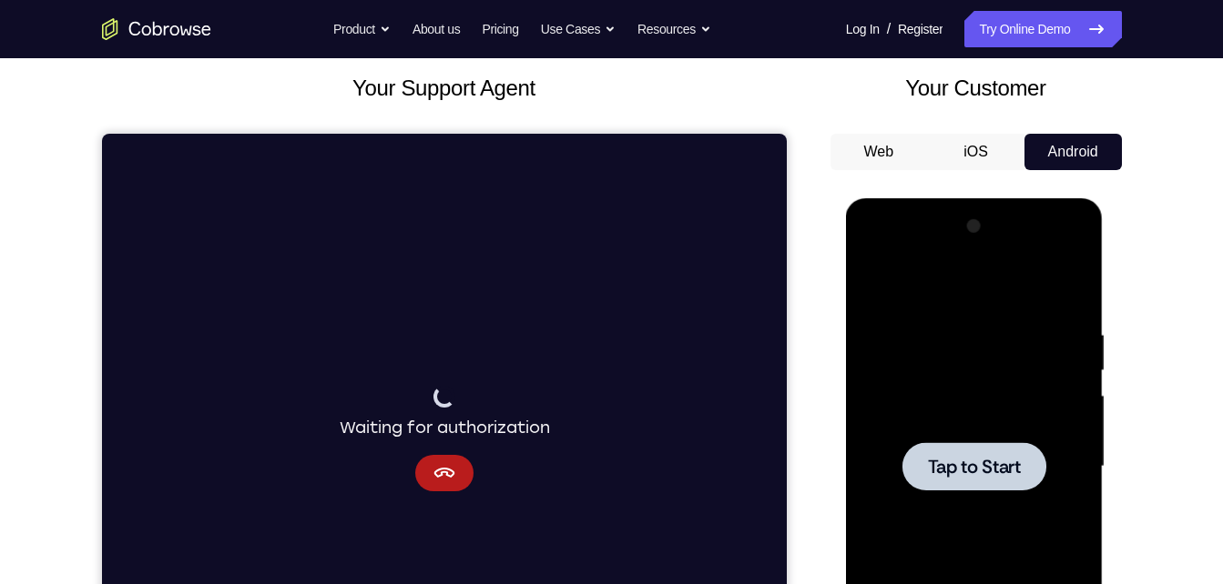
scroll to position [104, 0]
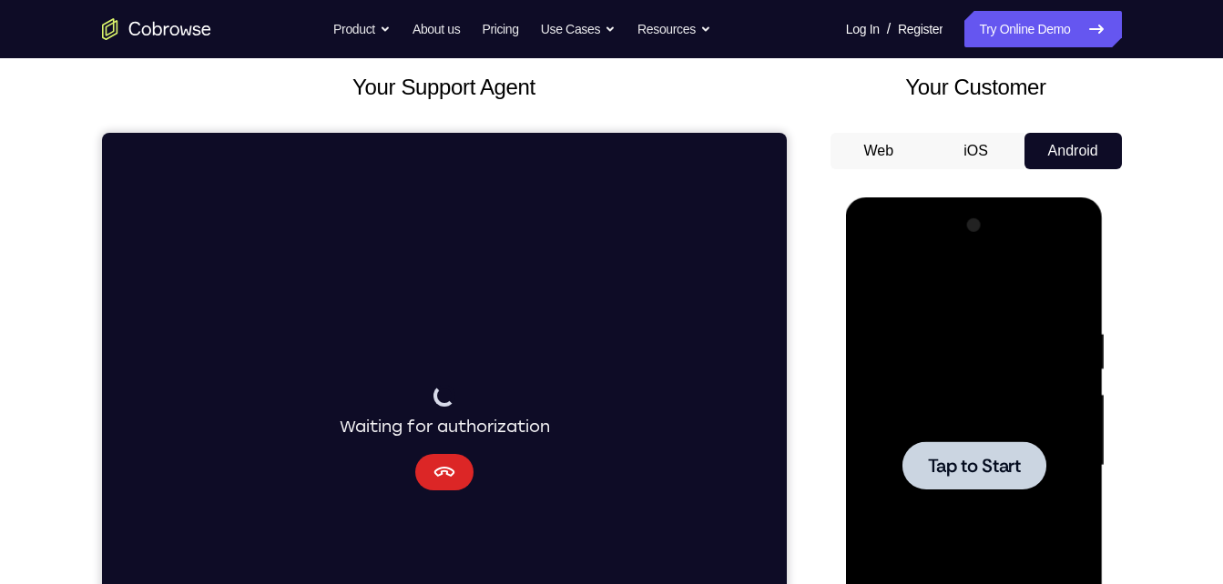
click at [441, 480] on icon "Cancel" at bounding box center [443, 473] width 22 height 22
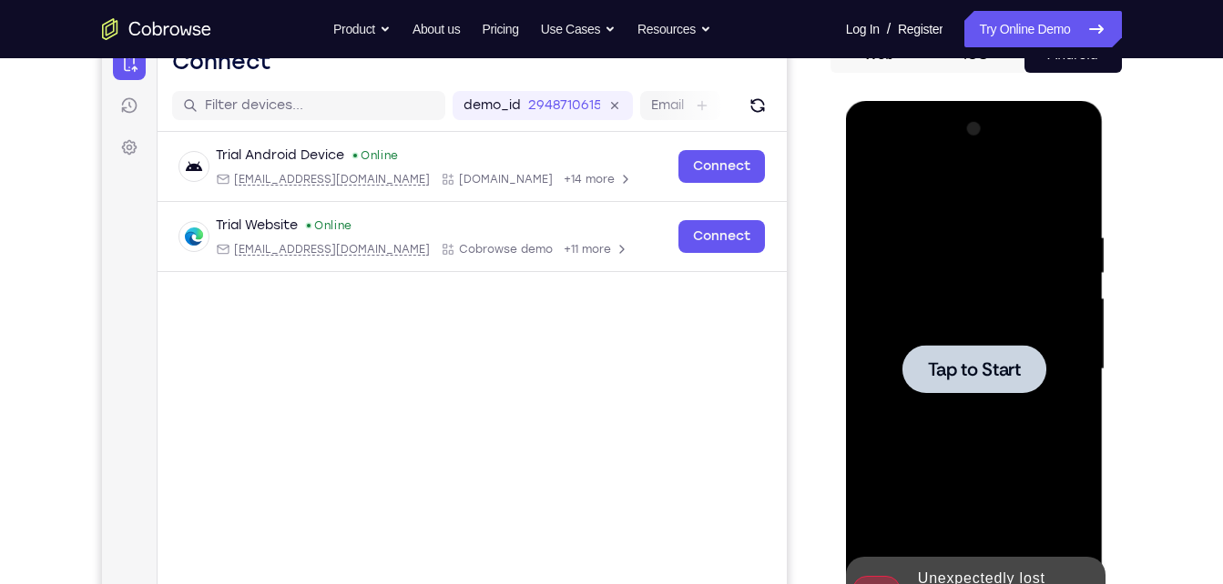
scroll to position [207, 0]
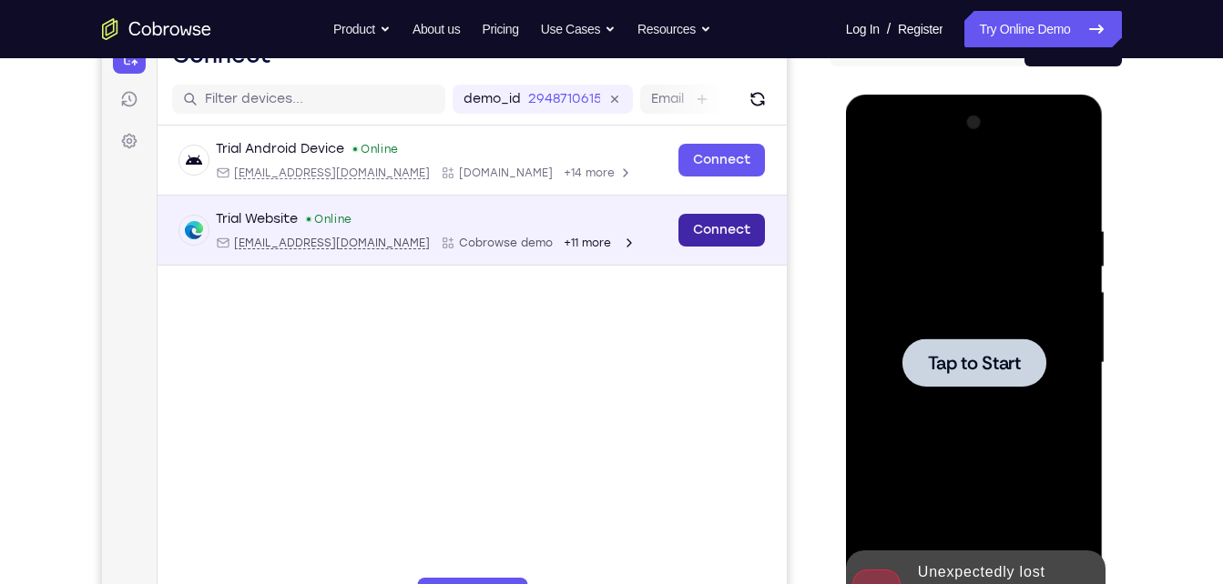
click at [745, 228] on link "Connect" at bounding box center [720, 230] width 86 height 33
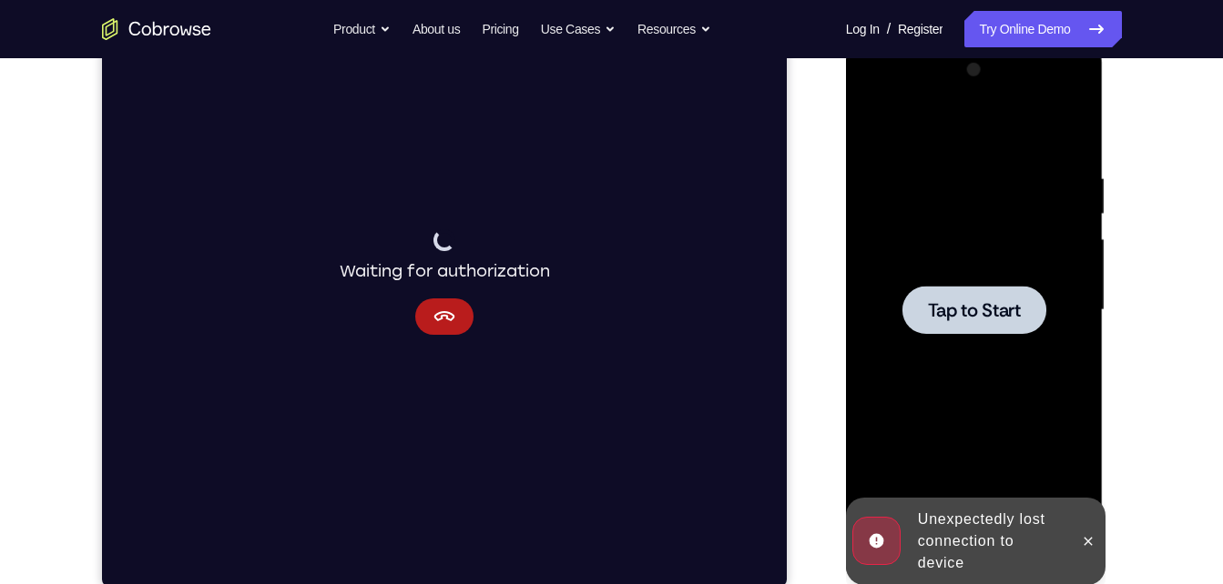
scroll to position [258, 0]
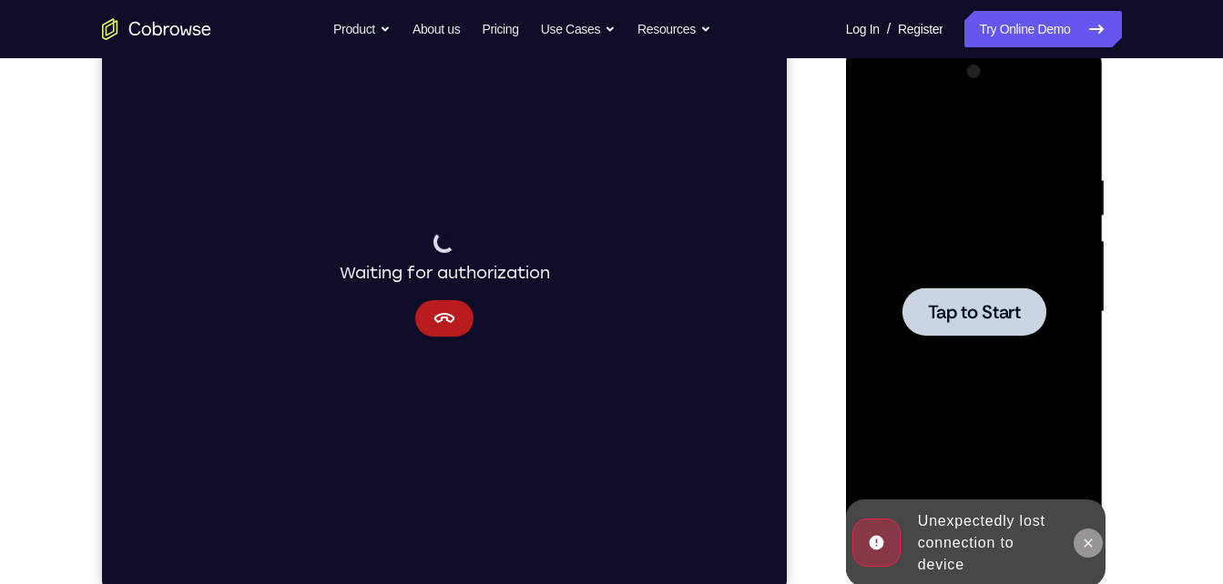
click at [1096, 537] on button at bounding box center [1087, 543] width 29 height 29
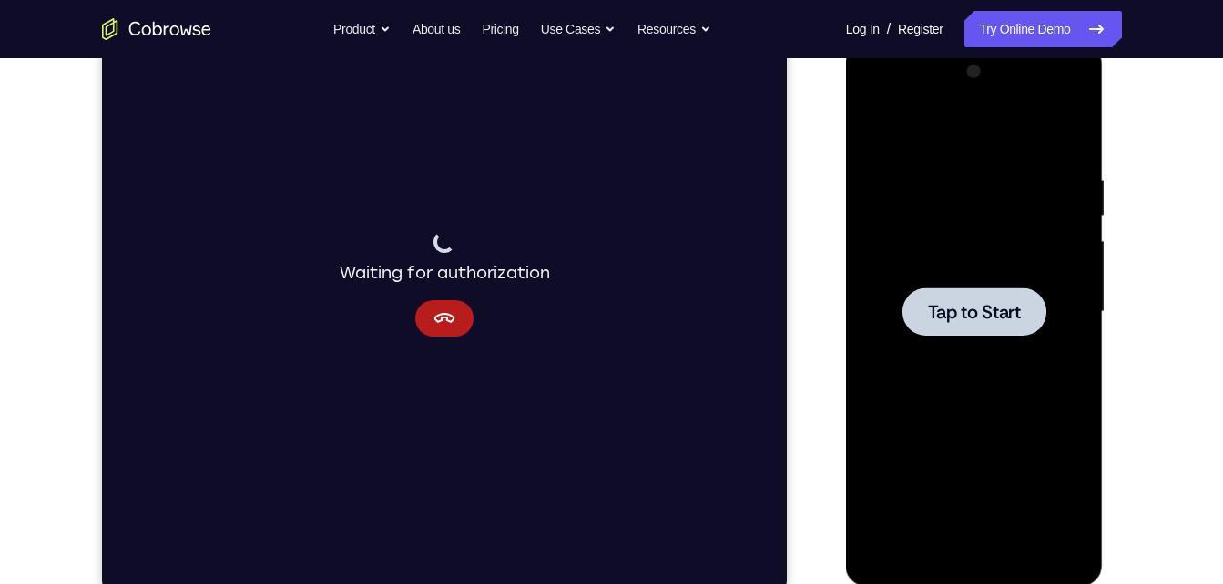
click at [1002, 334] on div at bounding box center [974, 312] width 144 height 48
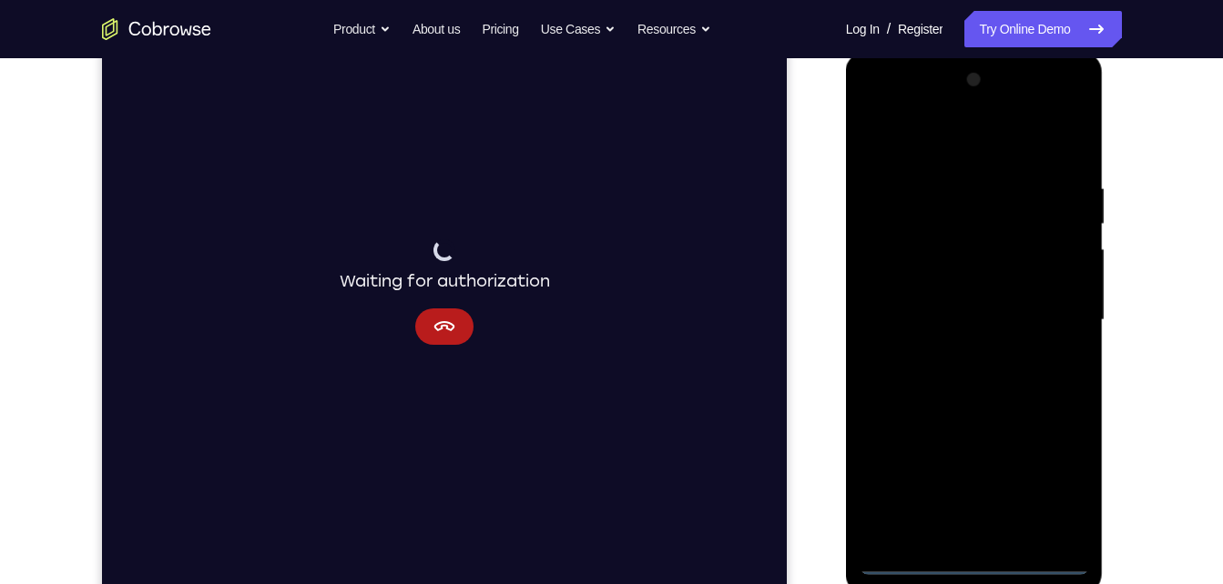
scroll to position [250, 0]
click at [974, 561] on div at bounding box center [973, 320] width 229 height 510
click at [1046, 483] on div at bounding box center [973, 320] width 229 height 510
click at [919, 145] on div at bounding box center [973, 320] width 229 height 510
click at [1045, 314] on div at bounding box center [973, 320] width 229 height 510
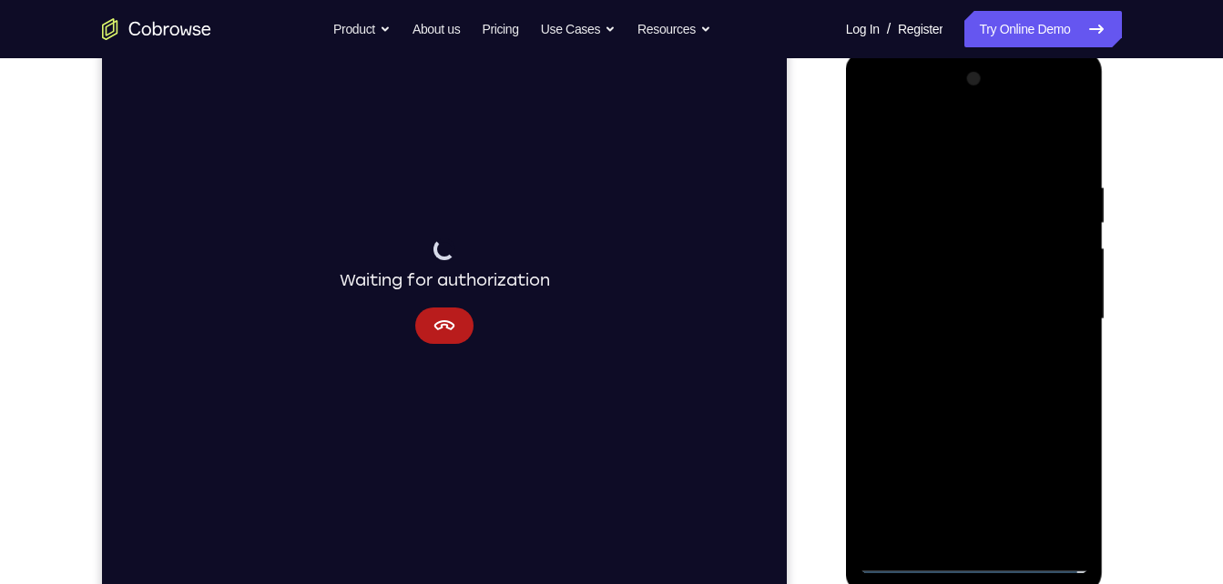
click at [956, 347] on div at bounding box center [973, 320] width 229 height 510
click at [981, 306] on div at bounding box center [973, 320] width 229 height 510
click at [992, 280] on div at bounding box center [973, 320] width 229 height 510
click at [994, 316] on div at bounding box center [973, 320] width 229 height 510
click at [950, 379] on div at bounding box center [973, 320] width 229 height 510
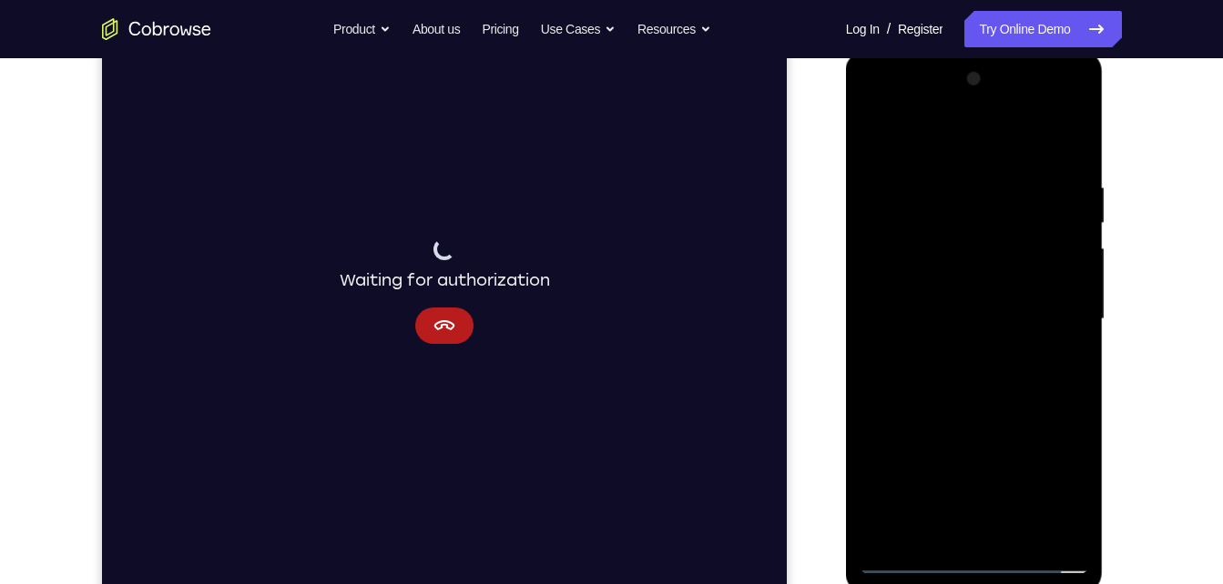
click at [950, 379] on div at bounding box center [973, 320] width 229 height 510
click at [1053, 140] on div at bounding box center [973, 320] width 229 height 510
click at [977, 381] on div at bounding box center [973, 320] width 229 height 510
click at [1000, 401] on div at bounding box center [973, 320] width 229 height 510
drag, startPoint x: 999, startPoint y: 236, endPoint x: 1007, endPoint y: 554, distance: 317.8
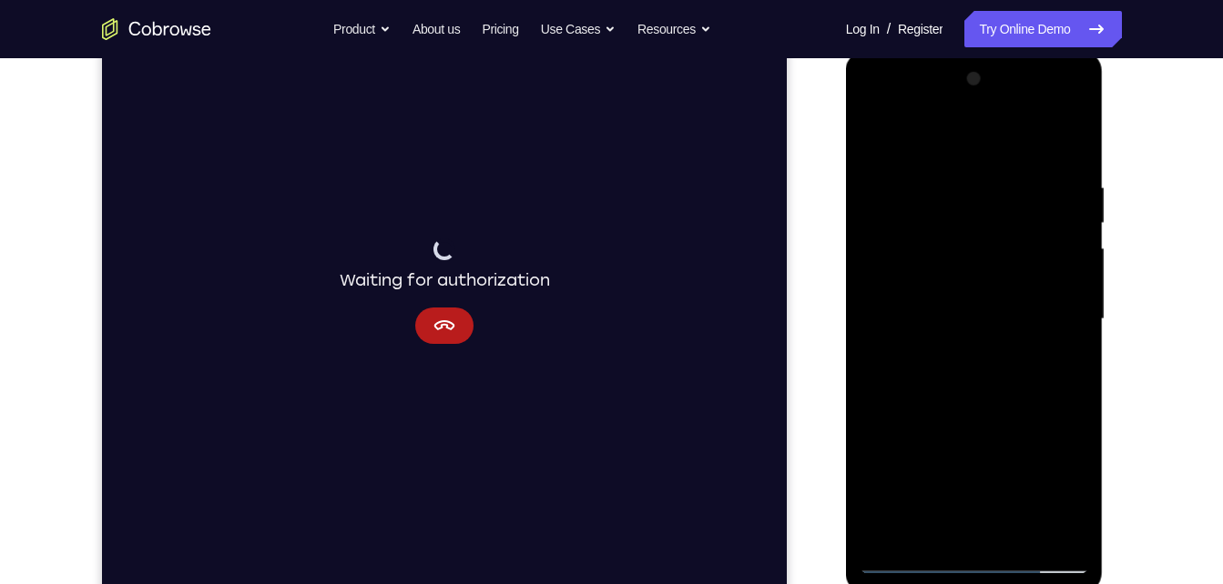
click at [1007, 554] on div at bounding box center [973, 320] width 229 height 510
click at [1084, 406] on div at bounding box center [973, 320] width 229 height 510
drag, startPoint x: 1031, startPoint y: 244, endPoint x: 1037, endPoint y: 113, distance: 131.2
click at [1037, 113] on div at bounding box center [973, 320] width 229 height 510
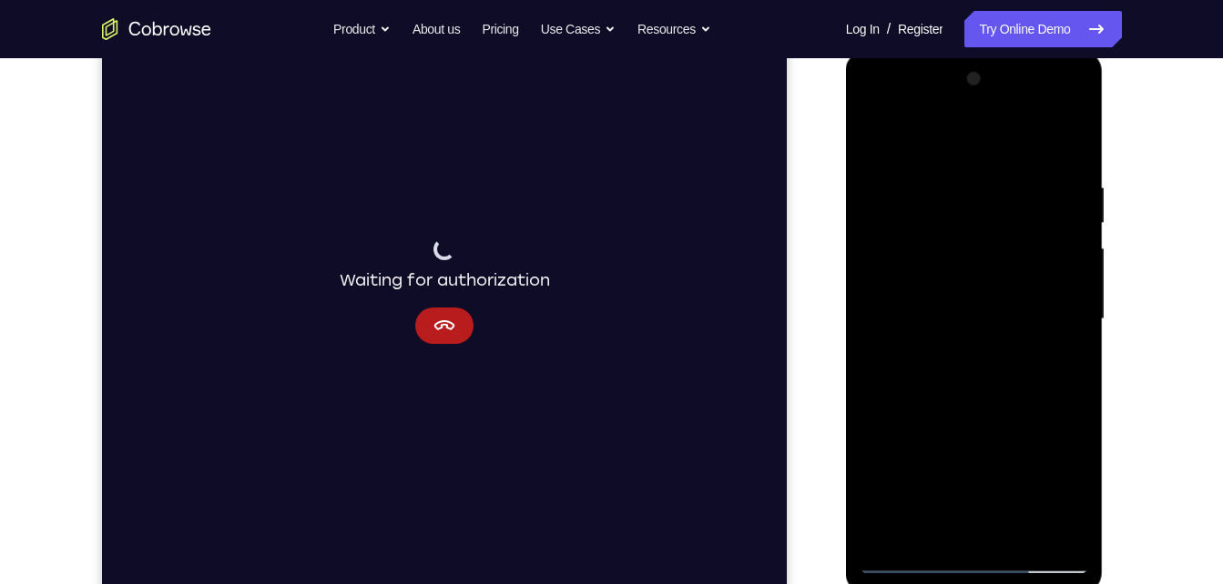
drag, startPoint x: 987, startPoint y: 313, endPoint x: 970, endPoint y: 381, distance: 70.2
click at [970, 381] on div at bounding box center [973, 320] width 229 height 510
click at [876, 338] on div at bounding box center [973, 320] width 229 height 510
click at [1011, 533] on div at bounding box center [973, 320] width 229 height 510
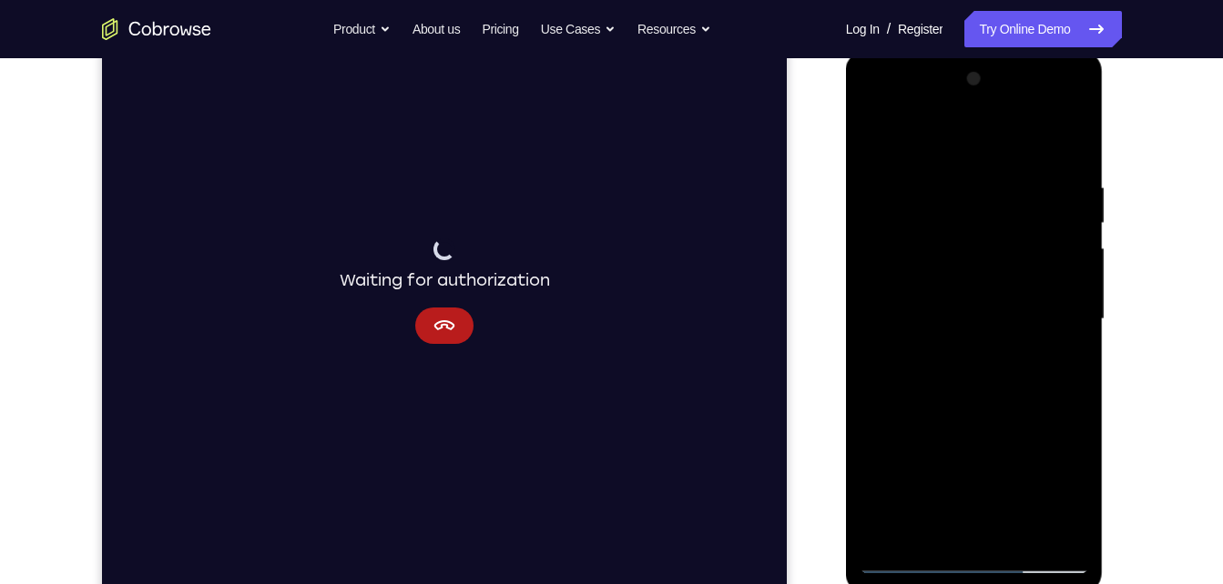
click at [953, 409] on div at bounding box center [973, 320] width 229 height 510
click at [998, 356] on div at bounding box center [973, 320] width 229 height 510
click at [1075, 221] on div at bounding box center [973, 320] width 229 height 510
click at [1053, 110] on div at bounding box center [973, 320] width 229 height 510
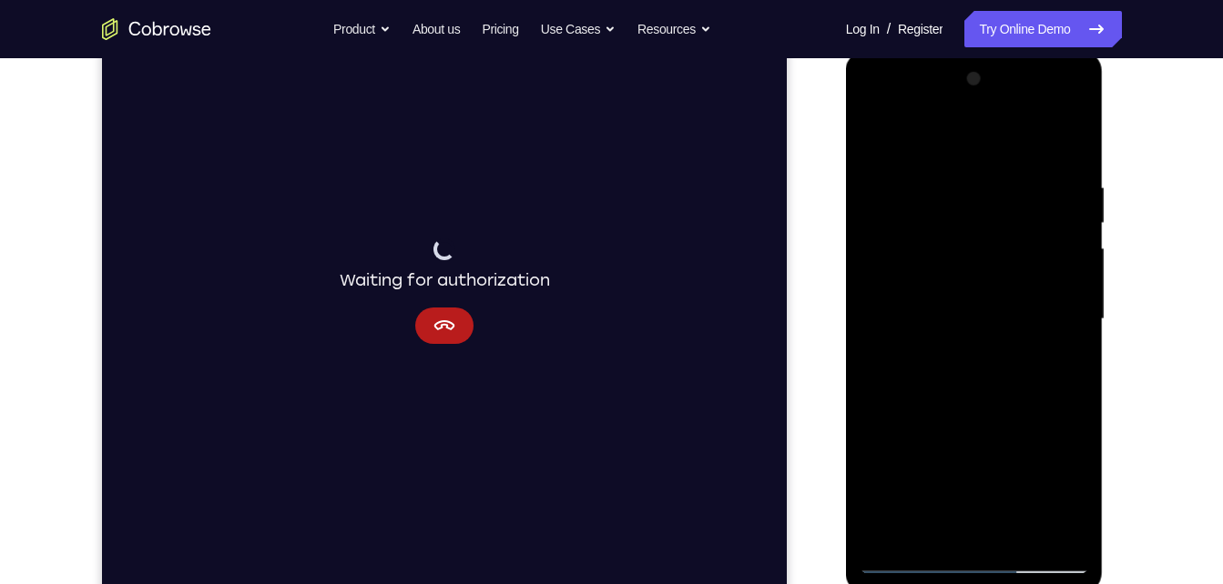
click at [878, 107] on div at bounding box center [973, 320] width 229 height 510
click at [974, 220] on div at bounding box center [973, 320] width 229 height 510
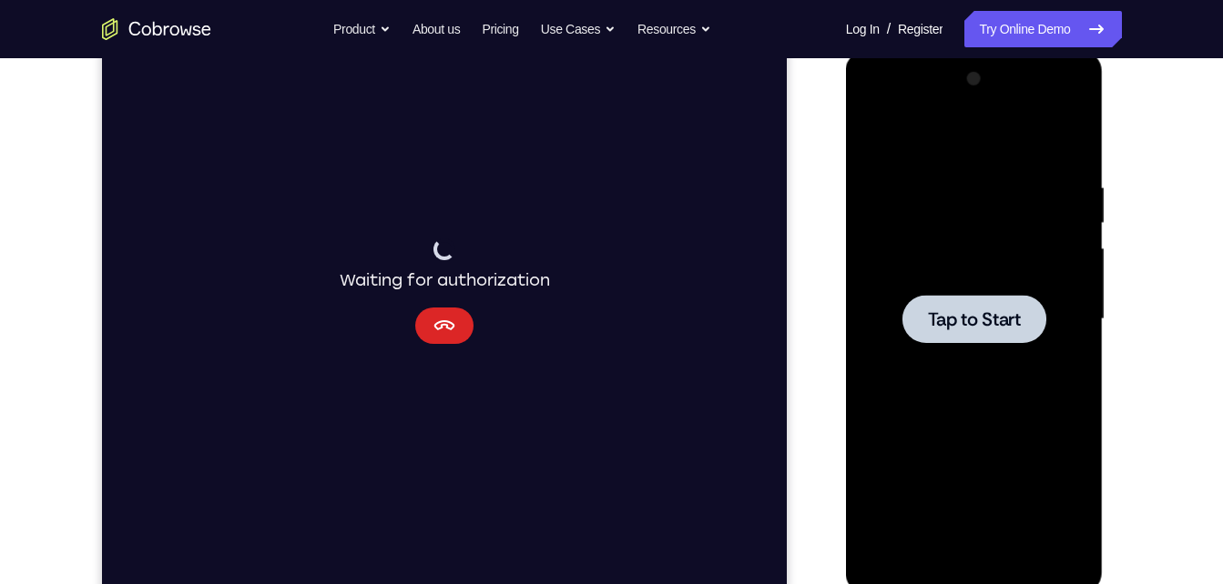
click at [444, 341] on button "Cancel" at bounding box center [443, 326] width 58 height 36
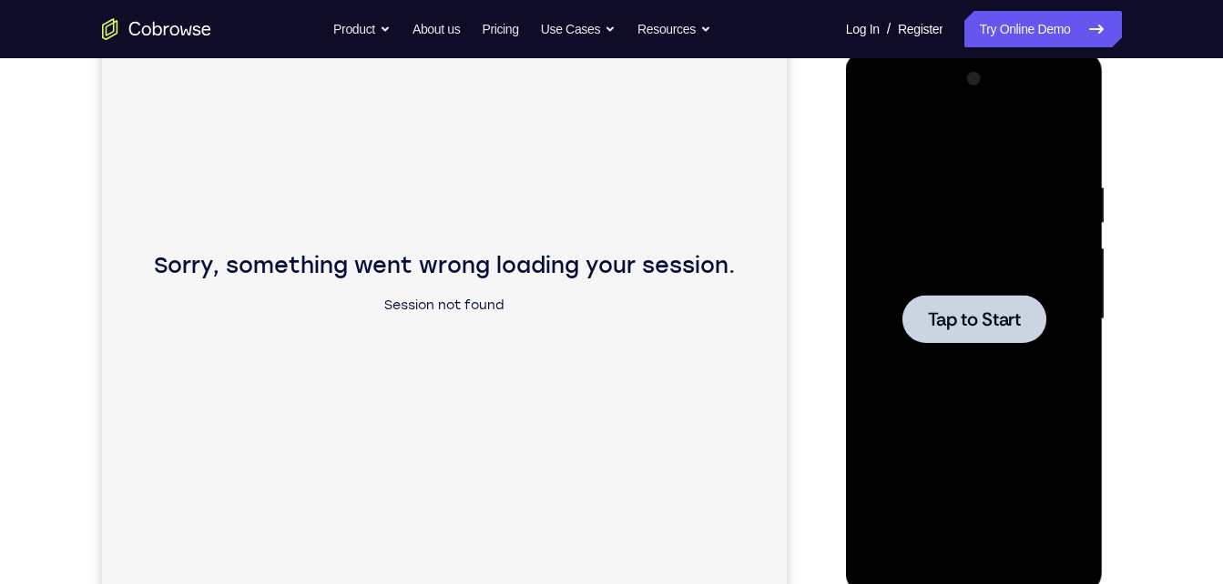
click at [480, 302] on p "Session not found" at bounding box center [443, 306] width 581 height 22
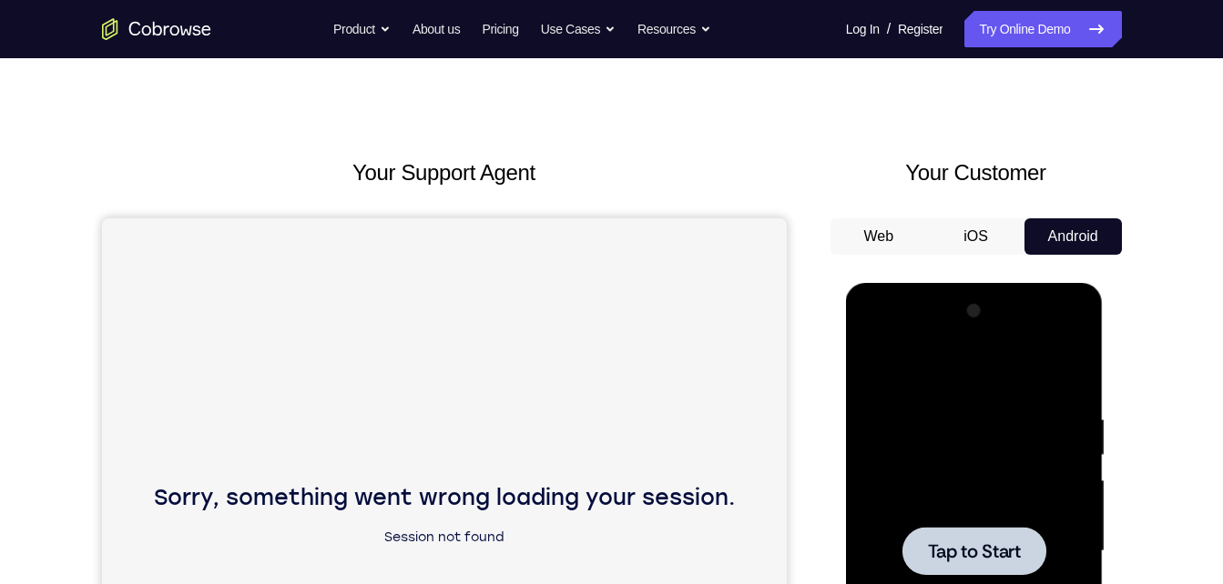
scroll to position [0, 0]
